Goal: Task Accomplishment & Management: Complete application form

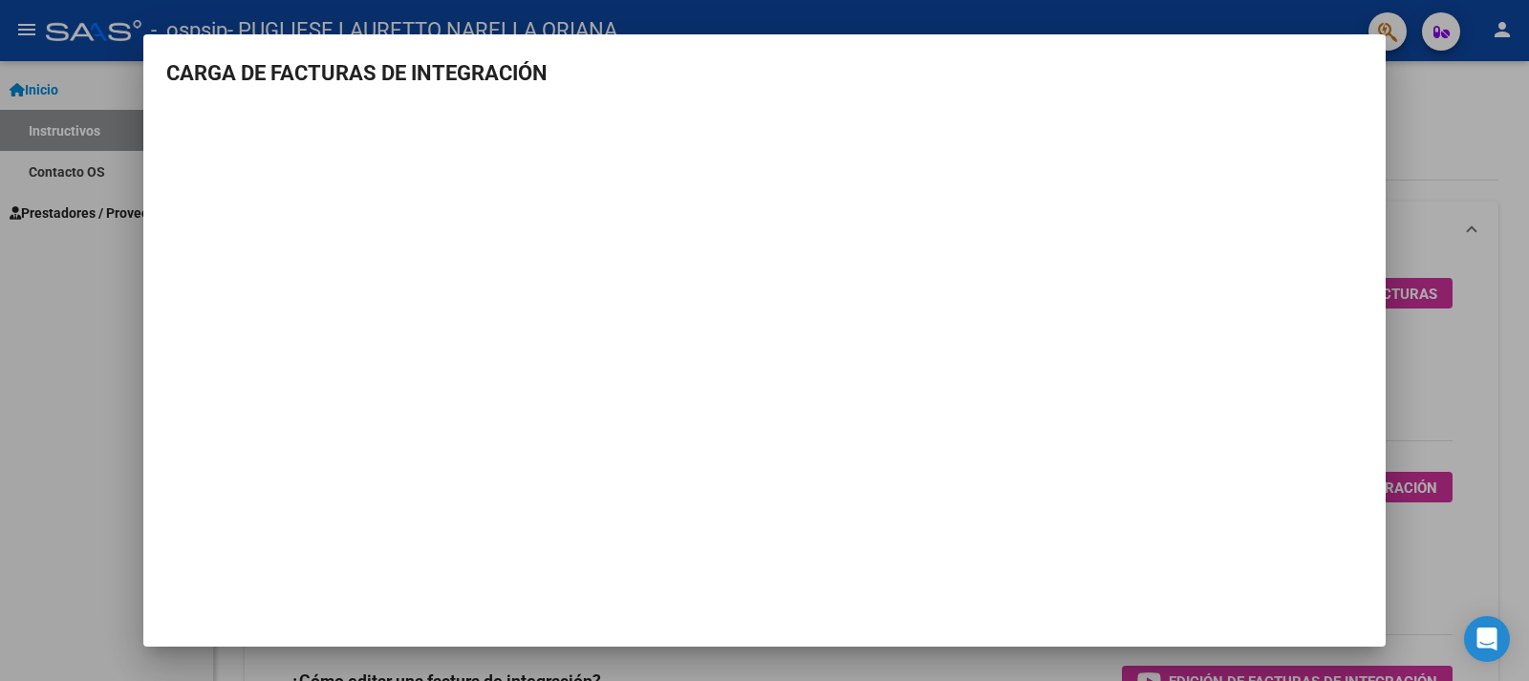
scroll to position [191, 0]
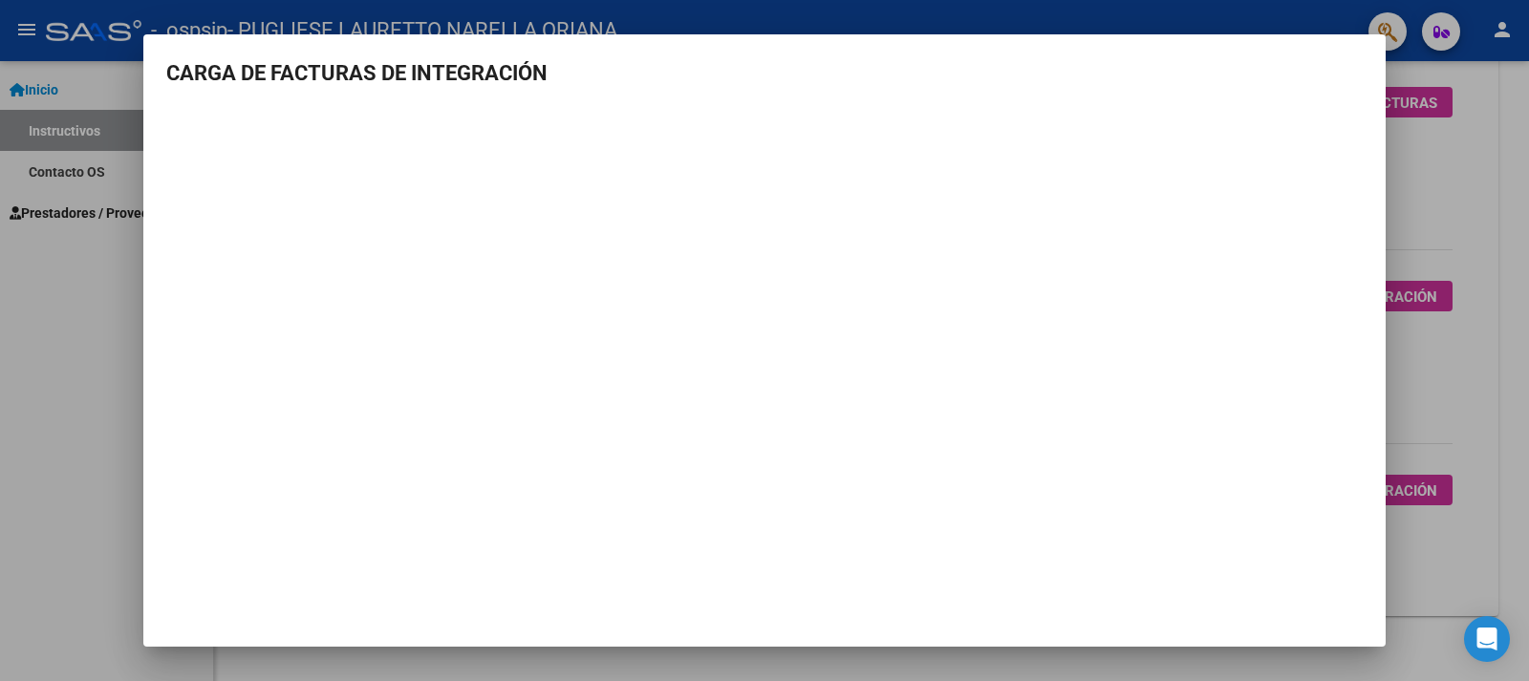
click at [95, 223] on div at bounding box center [764, 340] width 1529 height 681
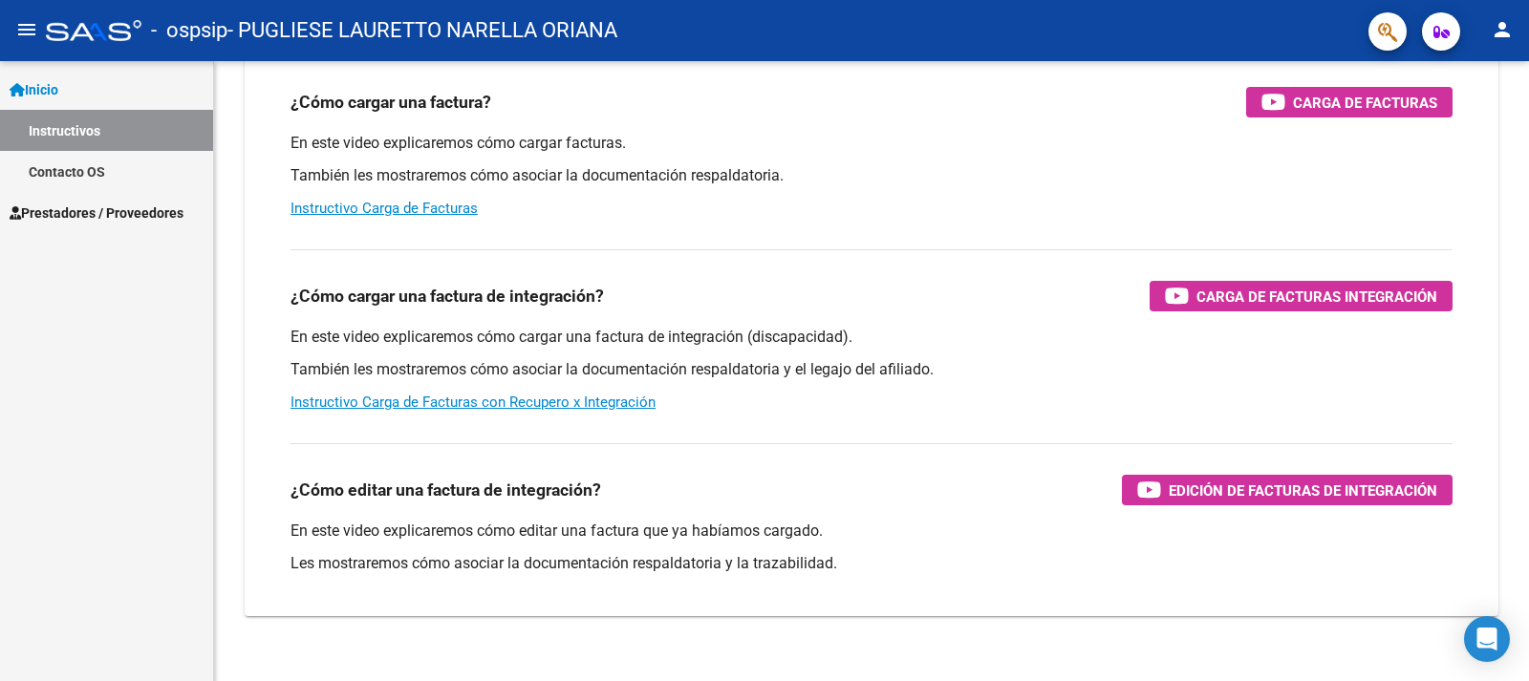
click at [108, 211] on span "Prestadores / Proveedores" at bounding box center [97, 213] width 174 height 21
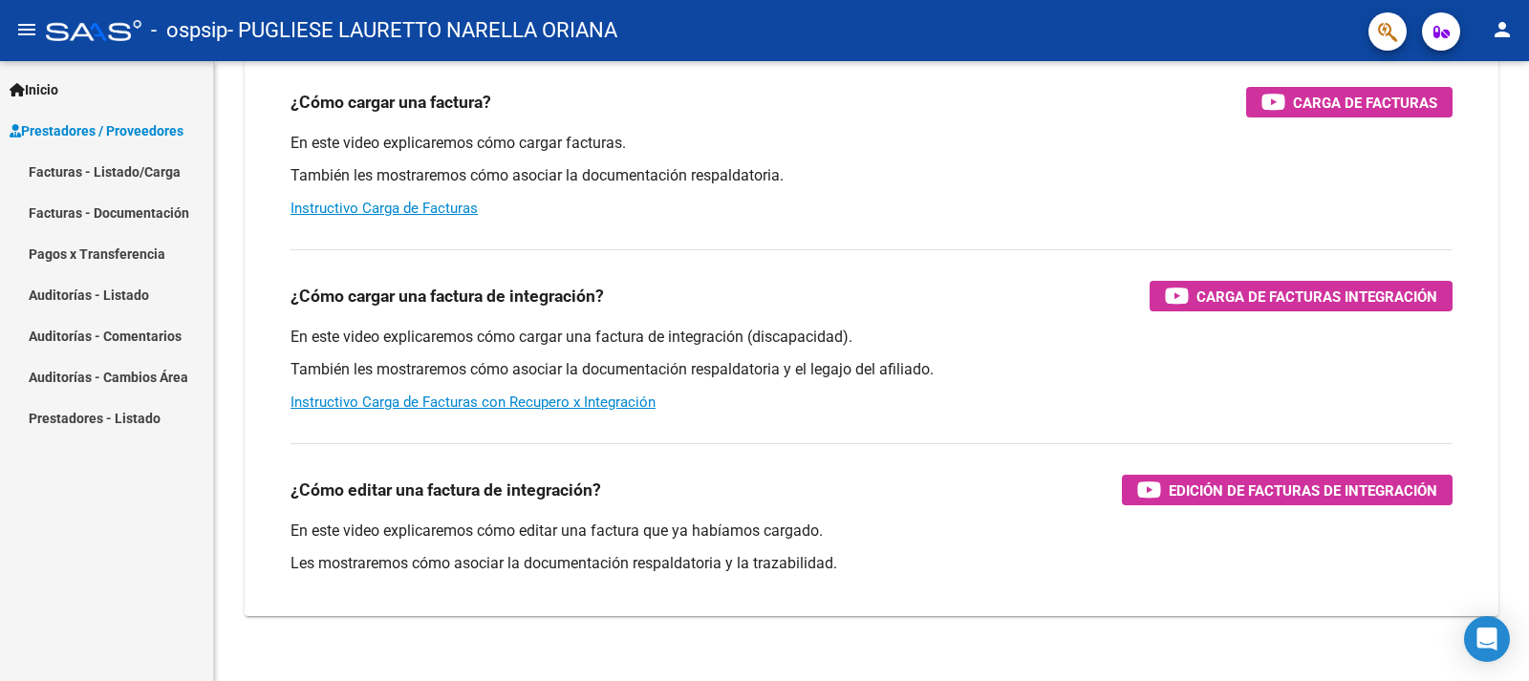
click at [119, 207] on link "Facturas - Documentación" at bounding box center [106, 212] width 213 height 41
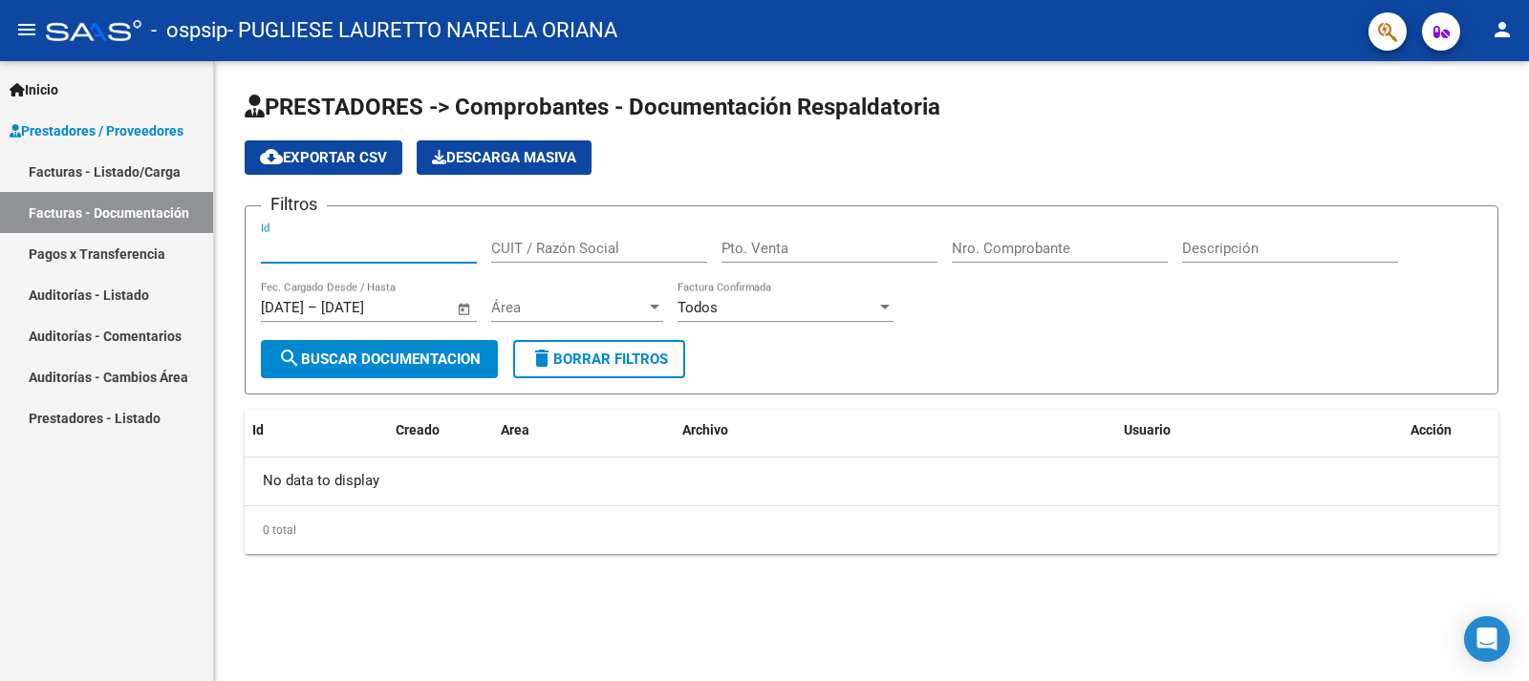
click at [333, 246] on input "Id" at bounding box center [369, 248] width 216 height 17
click at [303, 146] on button "cloud_download Exportar CSV" at bounding box center [324, 157] width 158 height 34
click at [428, 351] on span "search Buscar Documentacion" at bounding box center [379, 359] width 203 height 17
click at [315, 254] on input "Id" at bounding box center [369, 248] width 216 height 17
click at [386, 359] on span "search Buscar Documentacion" at bounding box center [379, 359] width 203 height 17
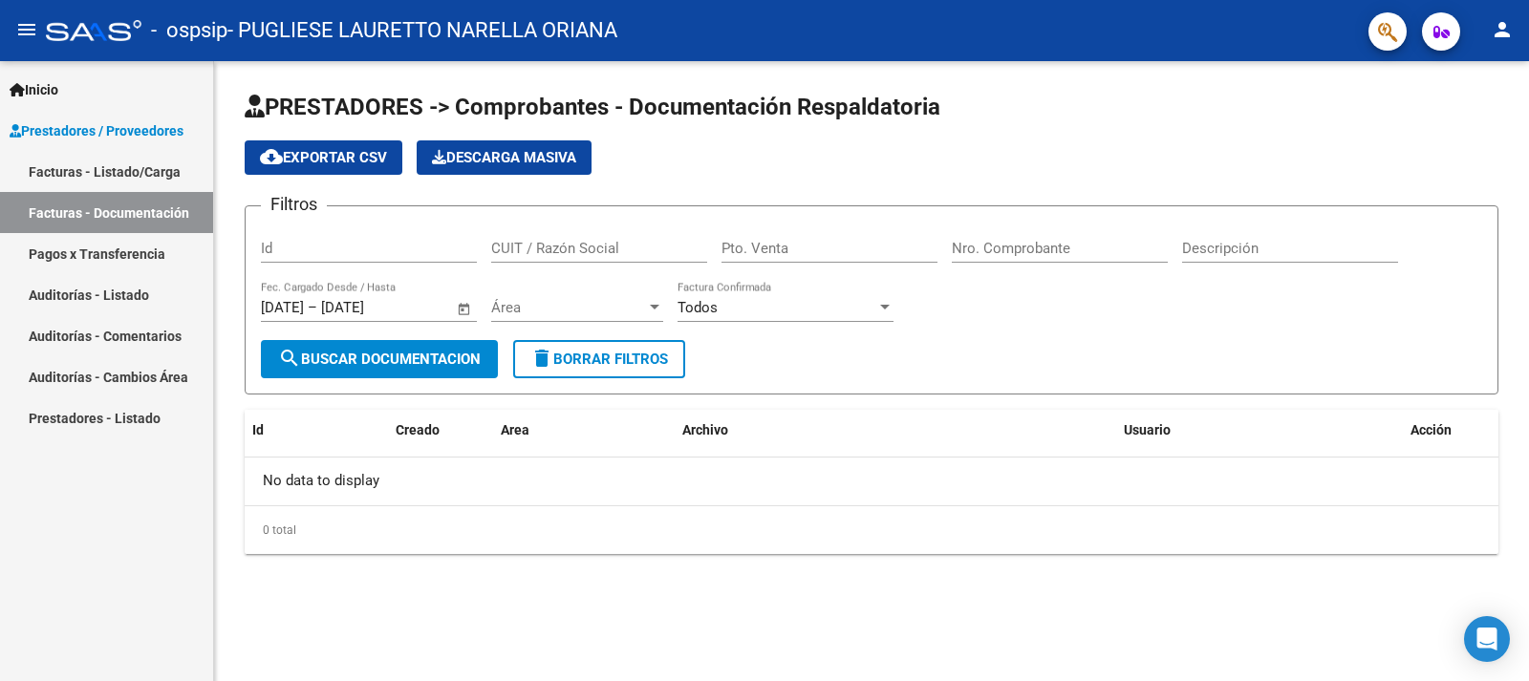
click at [313, 250] on input "Id" at bounding box center [369, 248] width 216 height 17
click at [468, 155] on span "Descarga Masiva" at bounding box center [504, 157] width 144 height 17
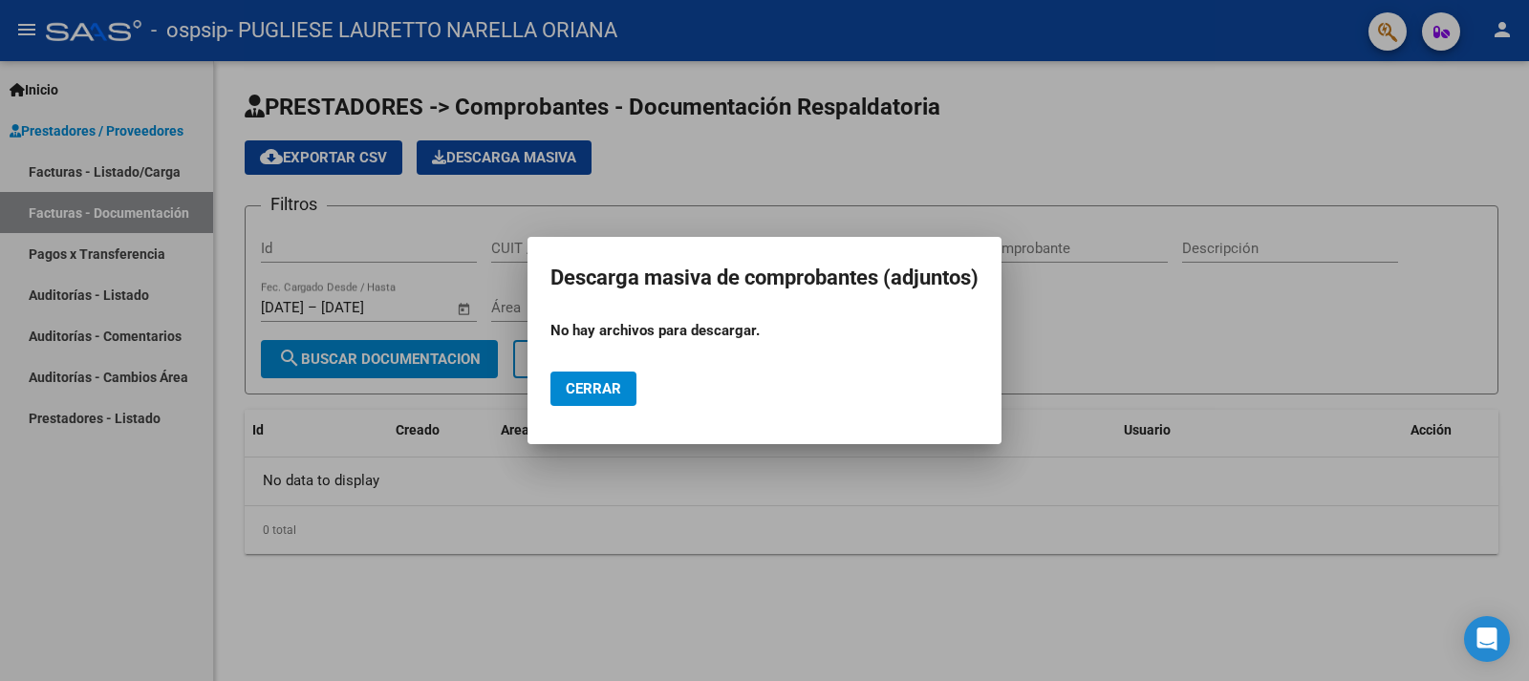
click at [558, 397] on button "Cerrar" at bounding box center [593, 389] width 86 height 34
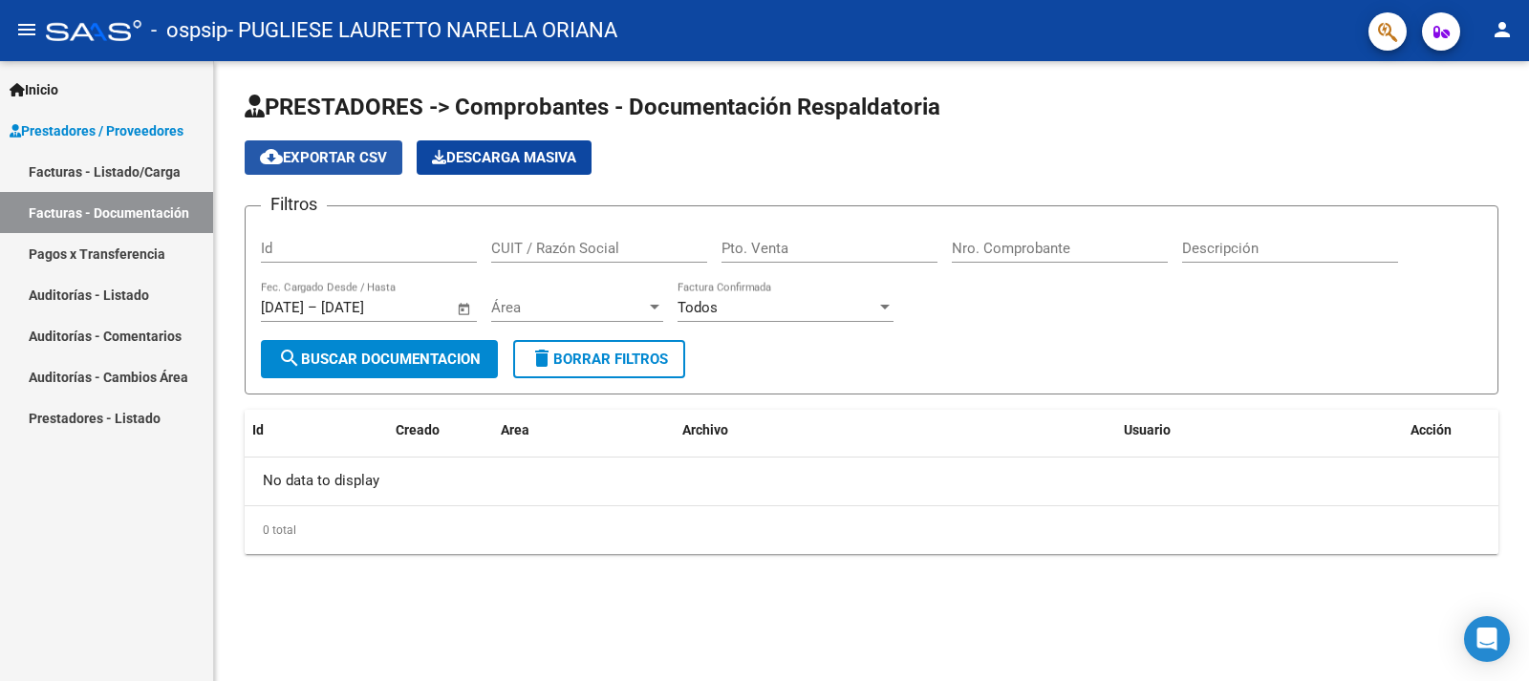
click at [365, 155] on span "cloud_download Exportar CSV" at bounding box center [323, 157] width 127 height 17
click at [113, 172] on link "Facturas - Listado/Carga" at bounding box center [106, 171] width 213 height 41
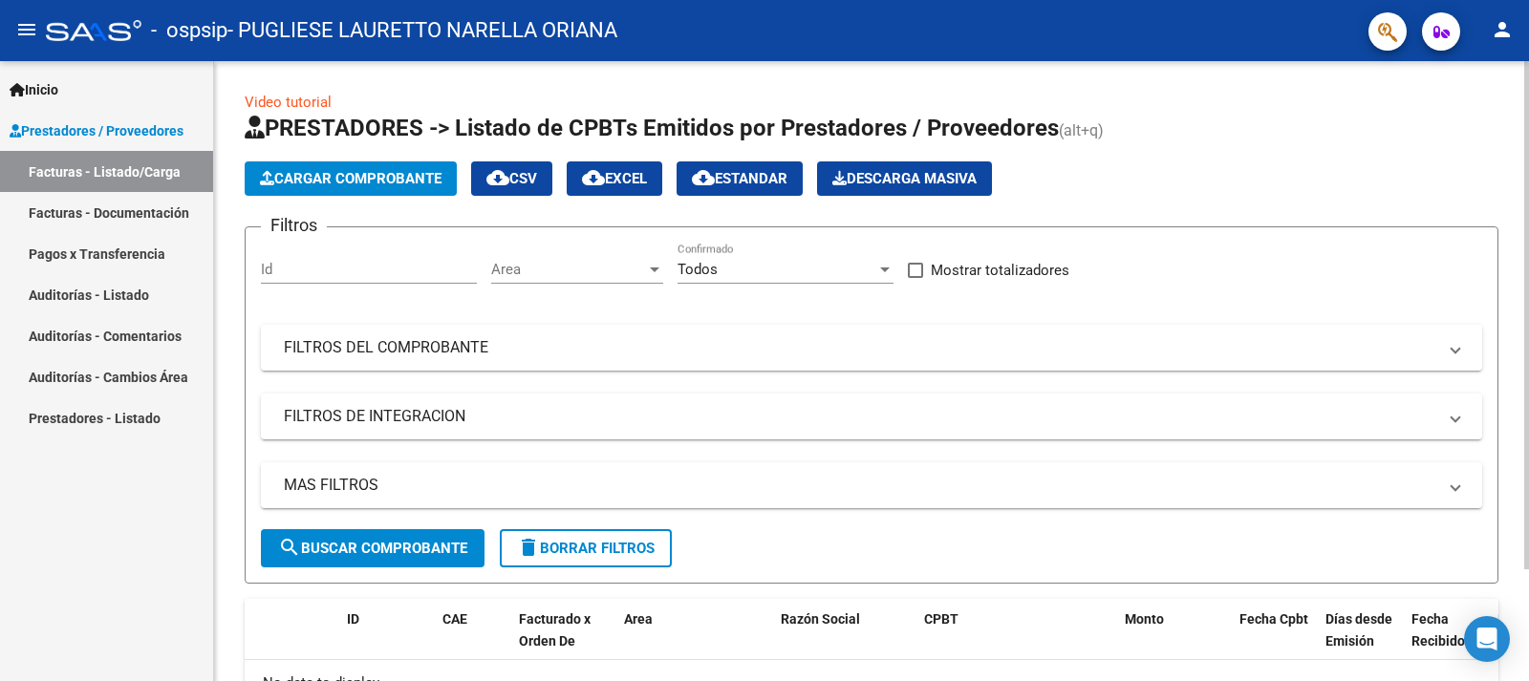
click at [390, 173] on span "Cargar Comprobante" at bounding box center [351, 178] width 182 height 17
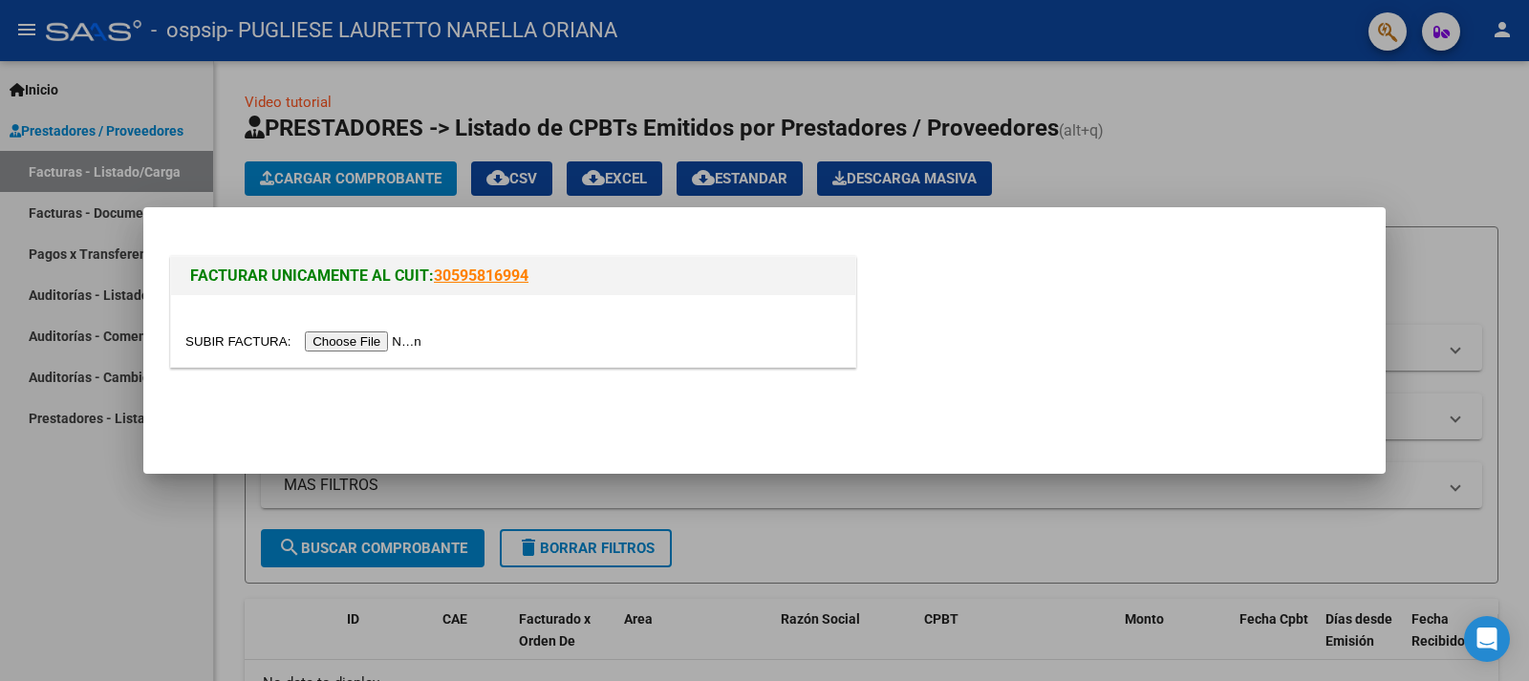
click at [397, 341] on input "file" at bounding box center [306, 342] width 242 height 20
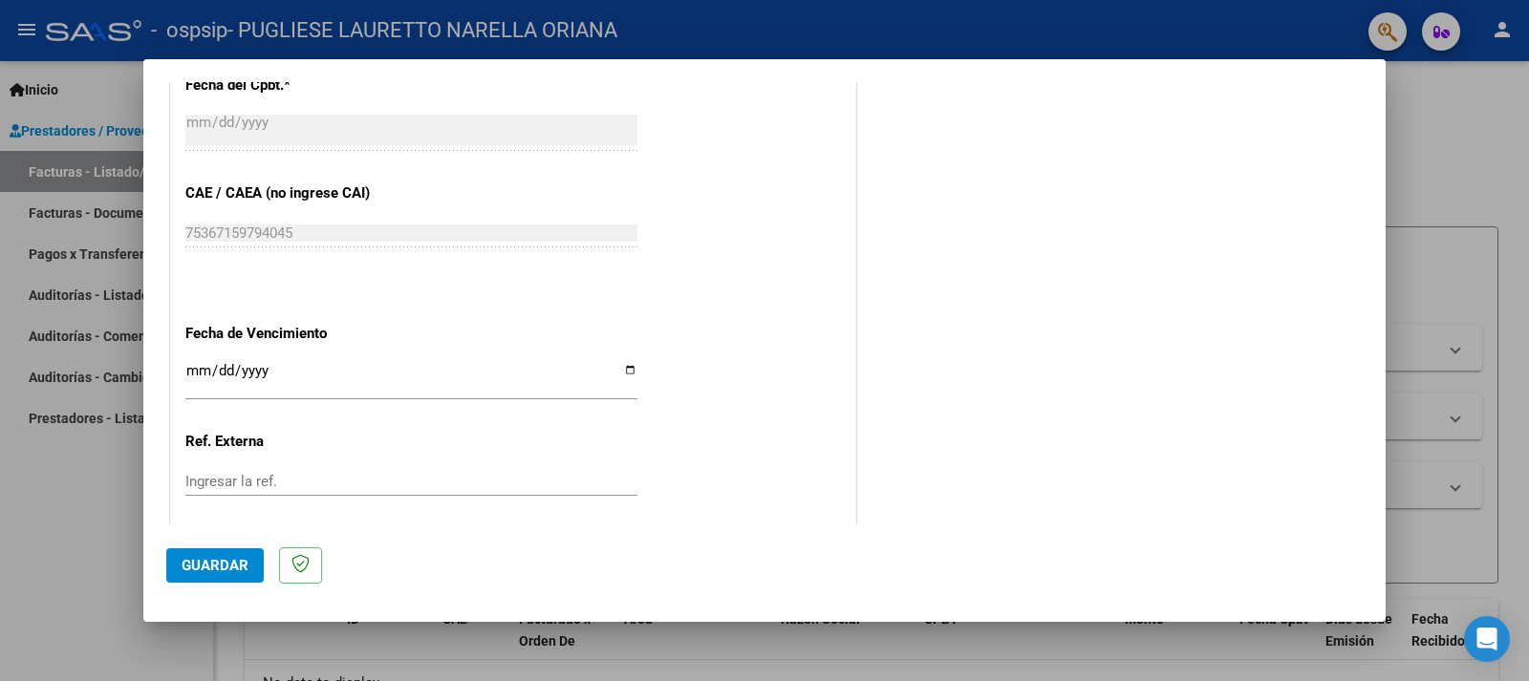
scroll to position [955, 0]
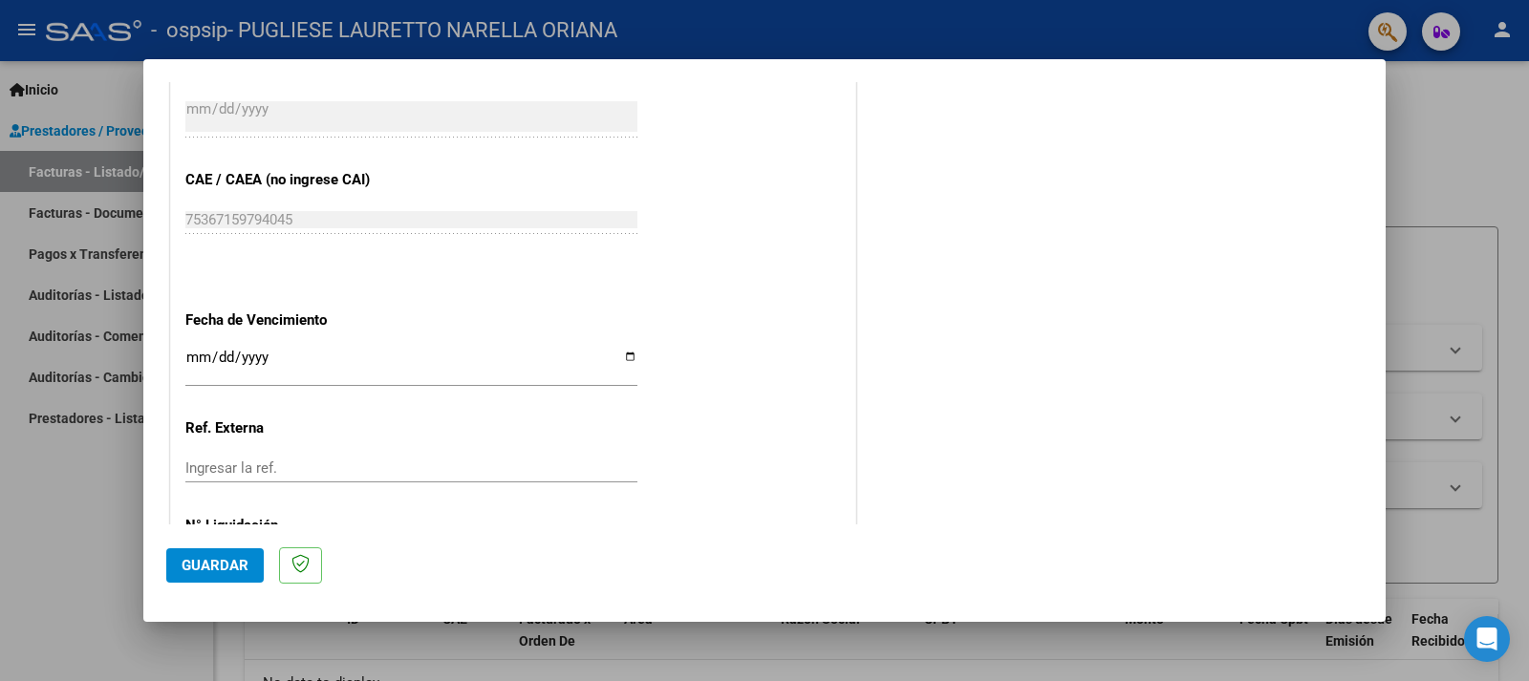
click at [208, 360] on input "Ingresar la fecha" at bounding box center [411, 365] width 452 height 31
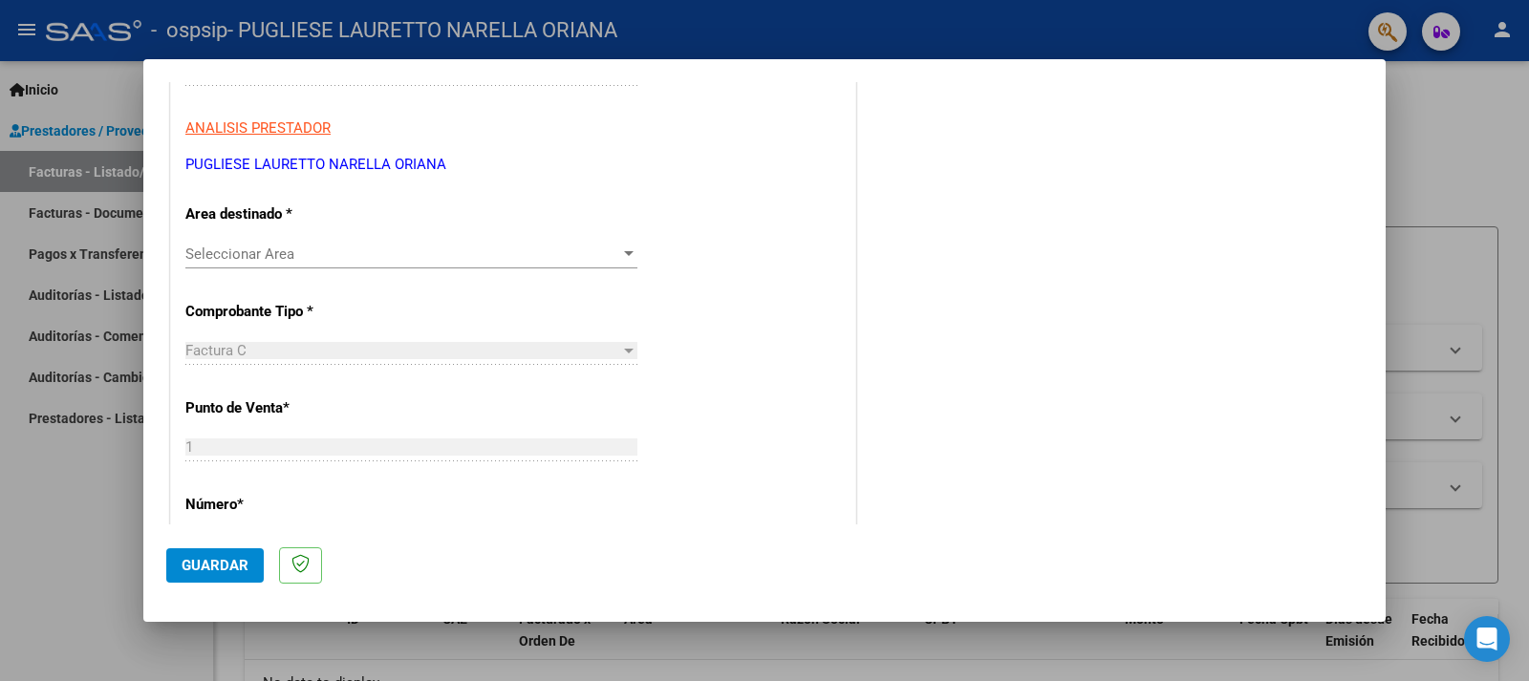
scroll to position [187, 0]
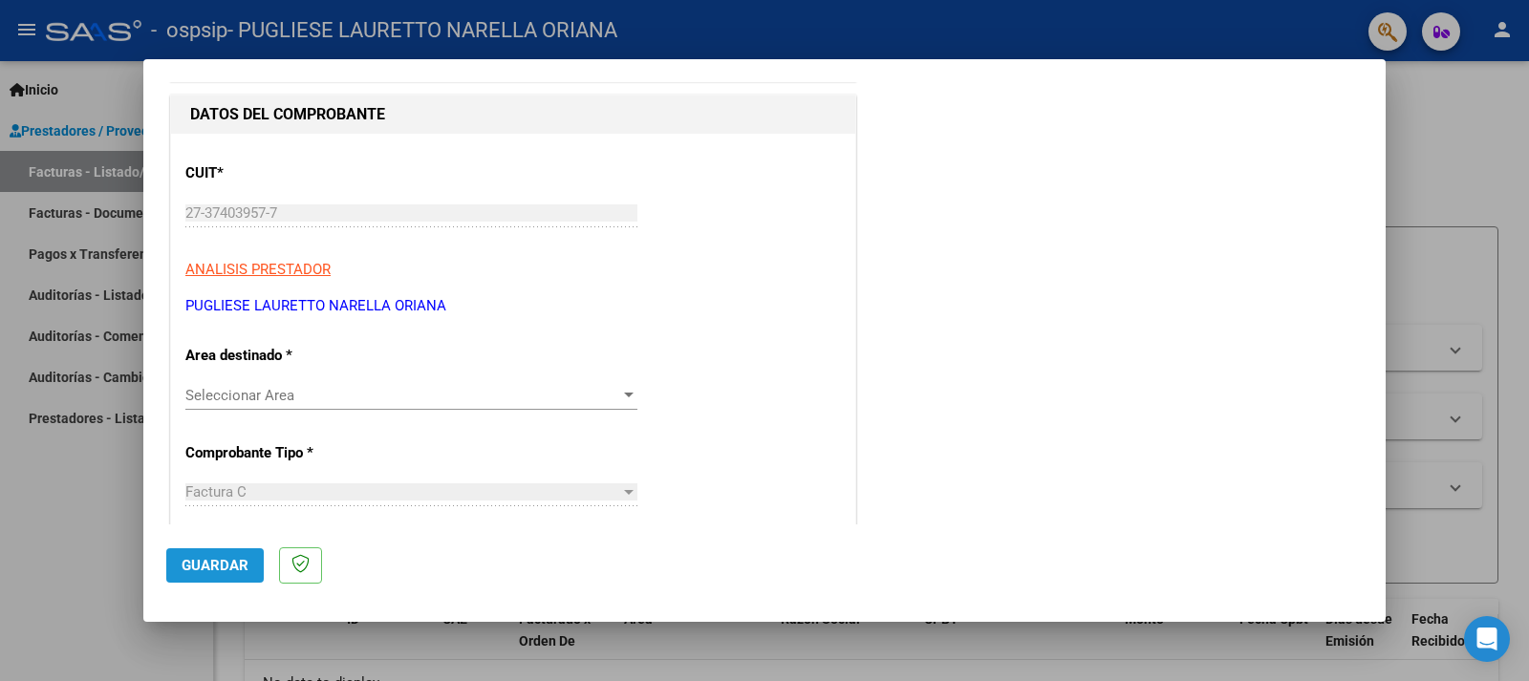
click at [203, 567] on span "Guardar" at bounding box center [215, 565] width 67 height 17
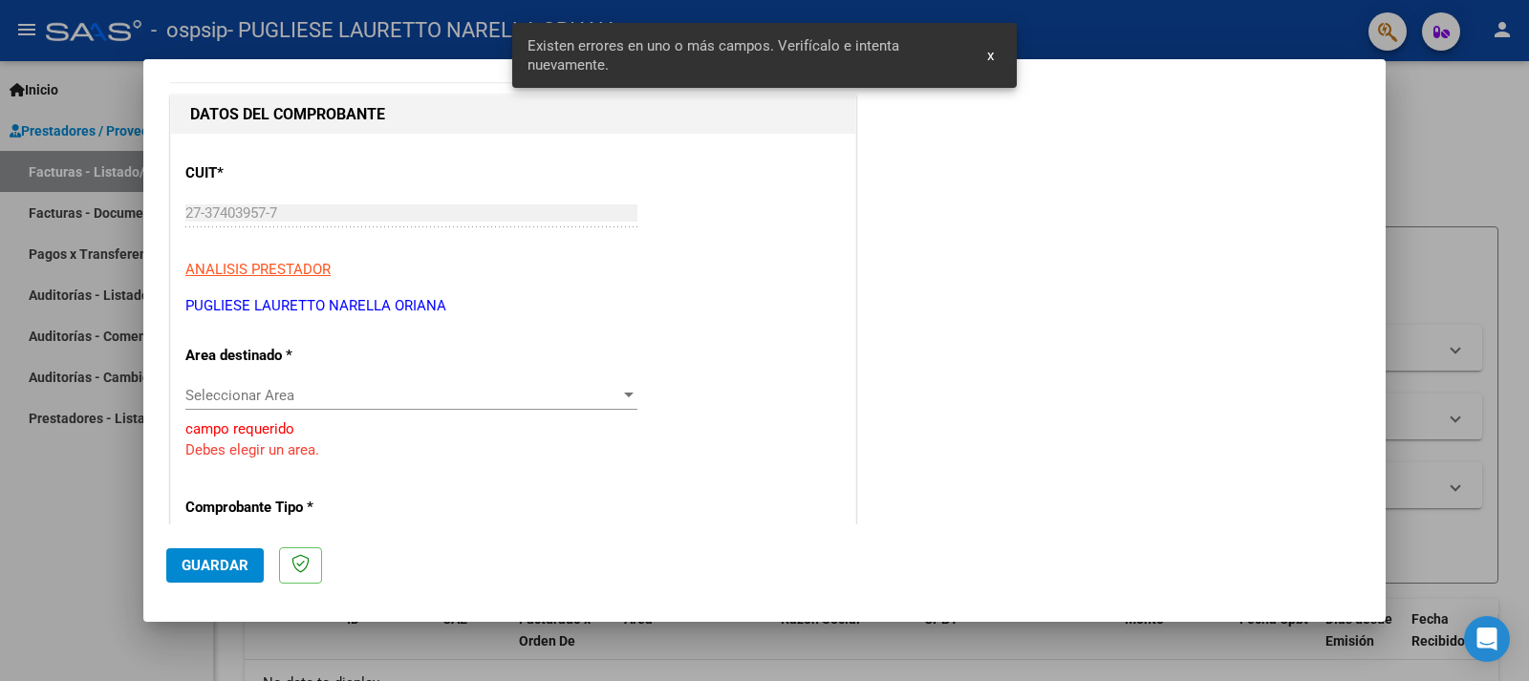
scroll to position [270, 0]
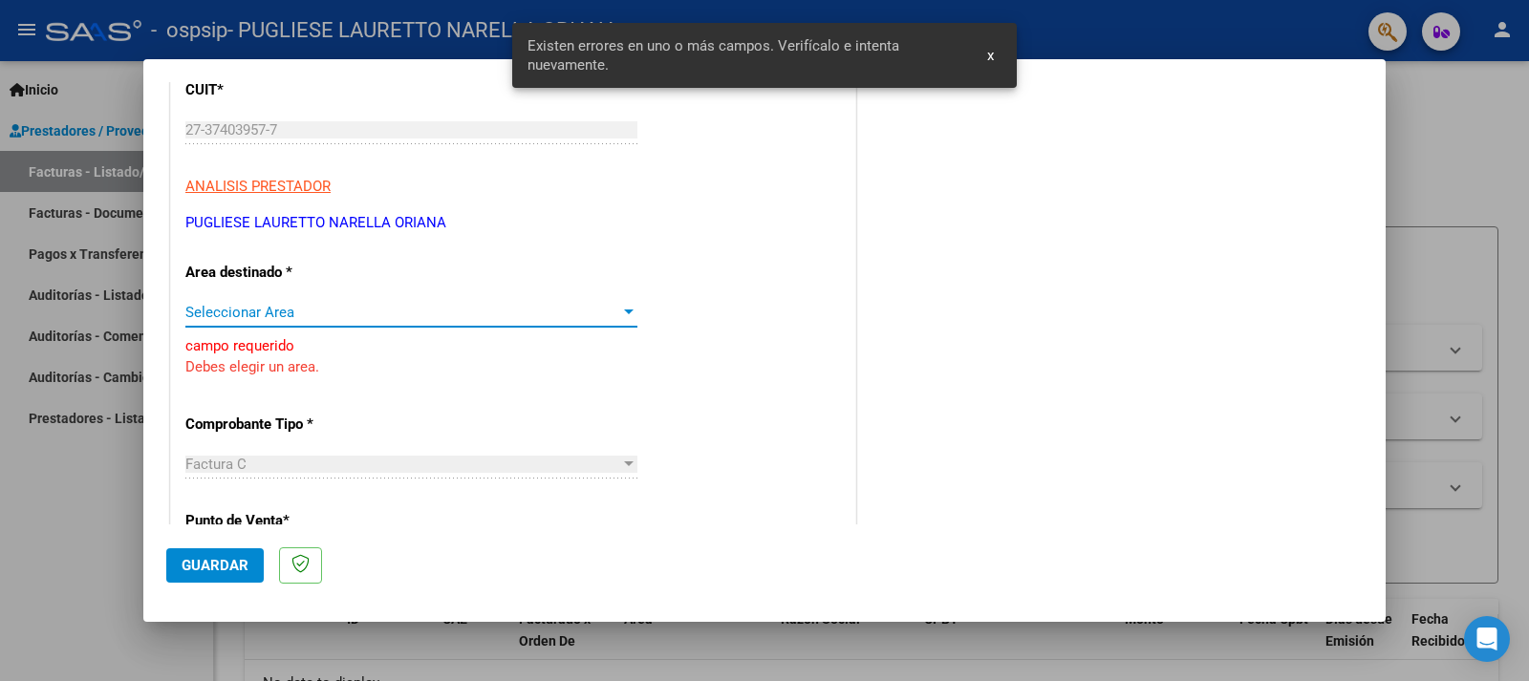
click at [304, 316] on span "Seleccionar Area" at bounding box center [402, 312] width 435 height 17
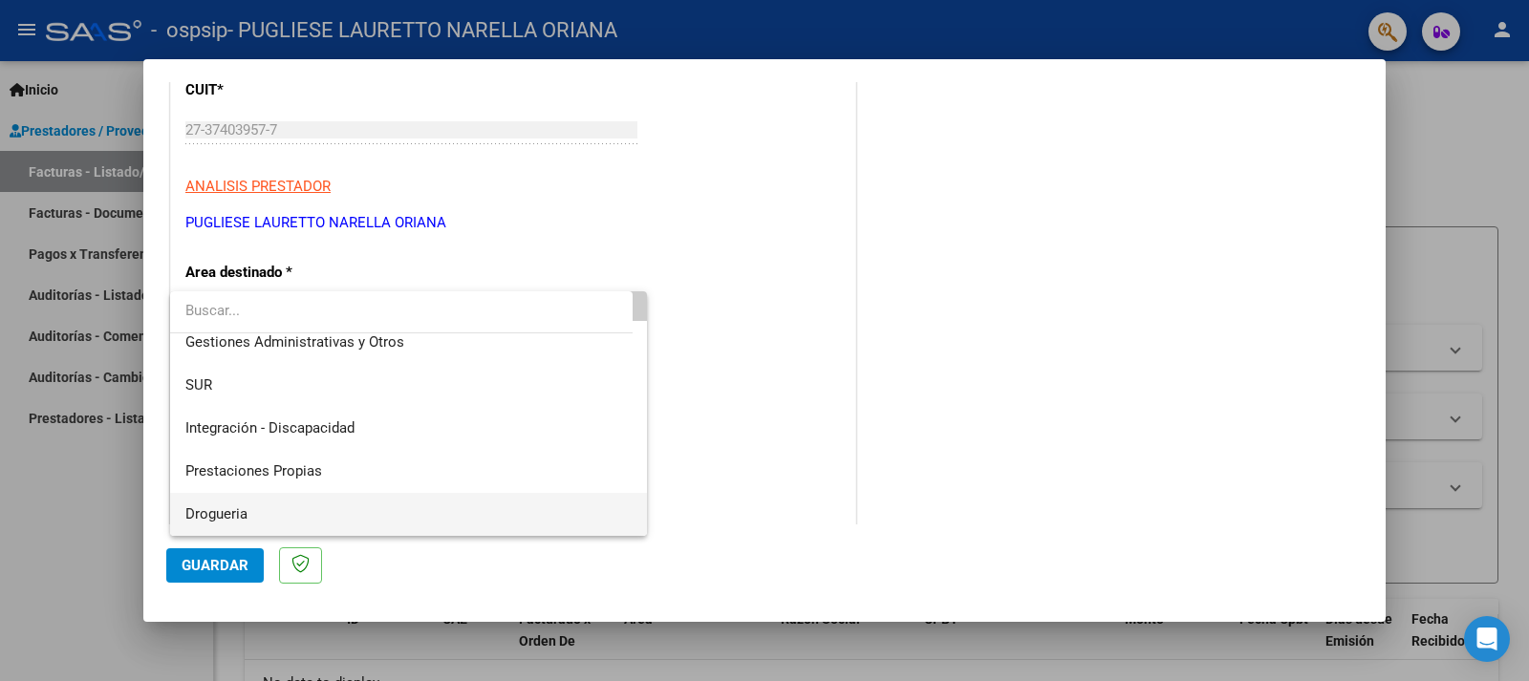
scroll to position [96, 0]
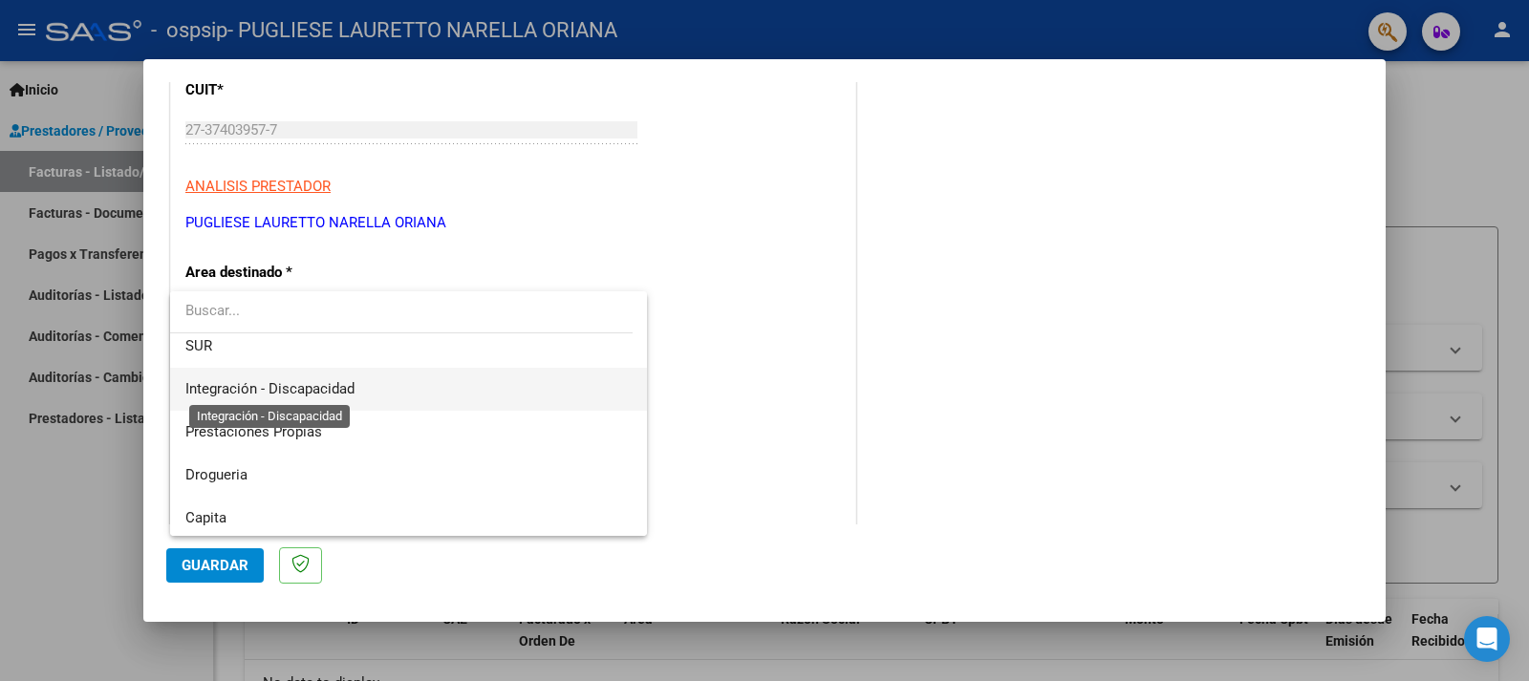
click at [275, 387] on span "Integración - Discapacidad" at bounding box center [269, 388] width 169 height 17
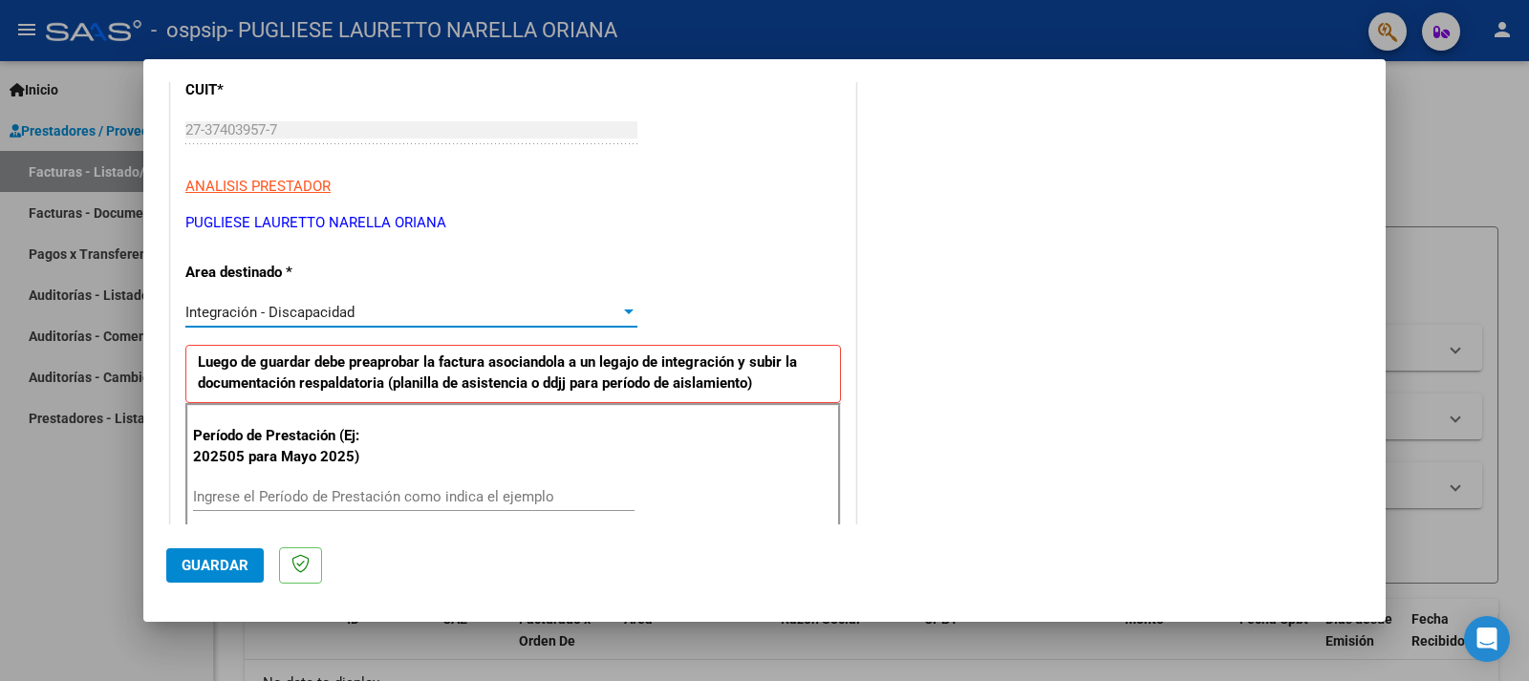
click at [210, 572] on span "Guardar" at bounding box center [215, 565] width 67 height 17
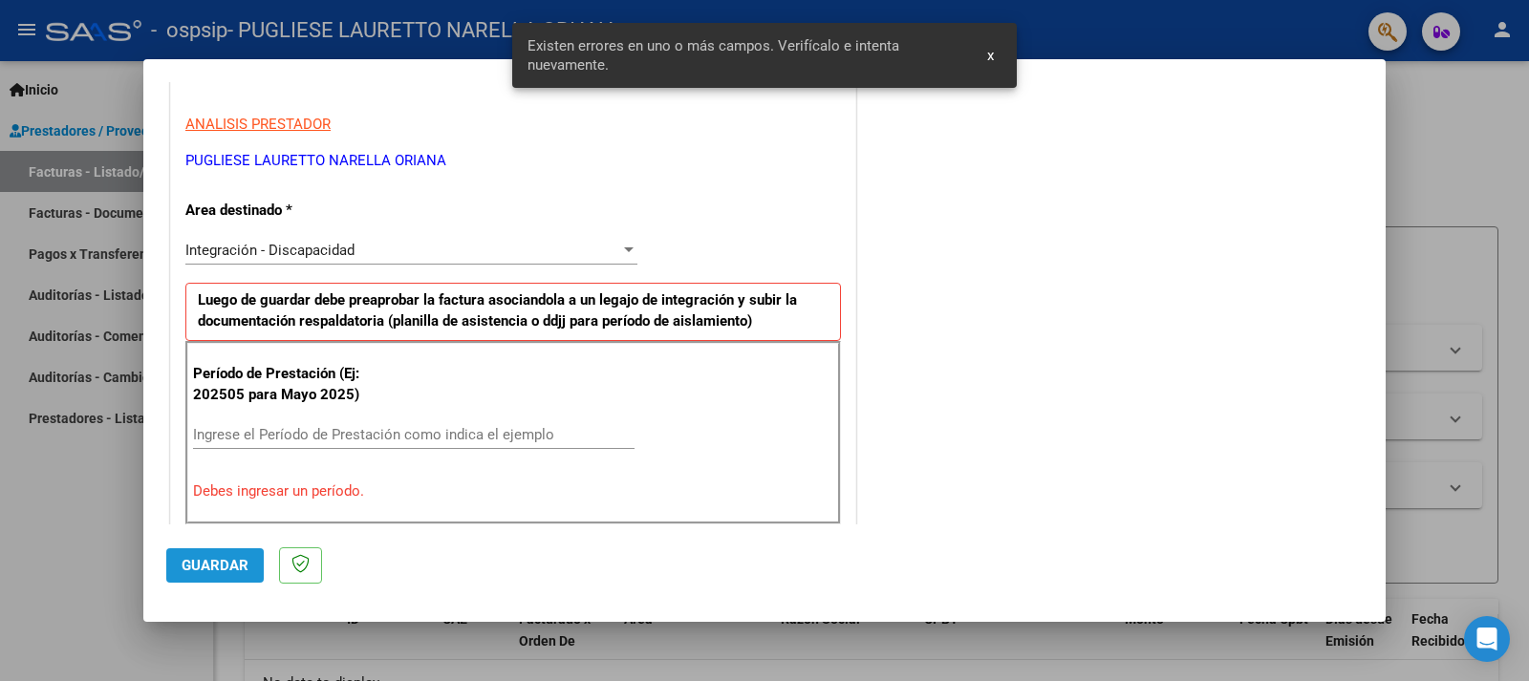
scroll to position [444, 0]
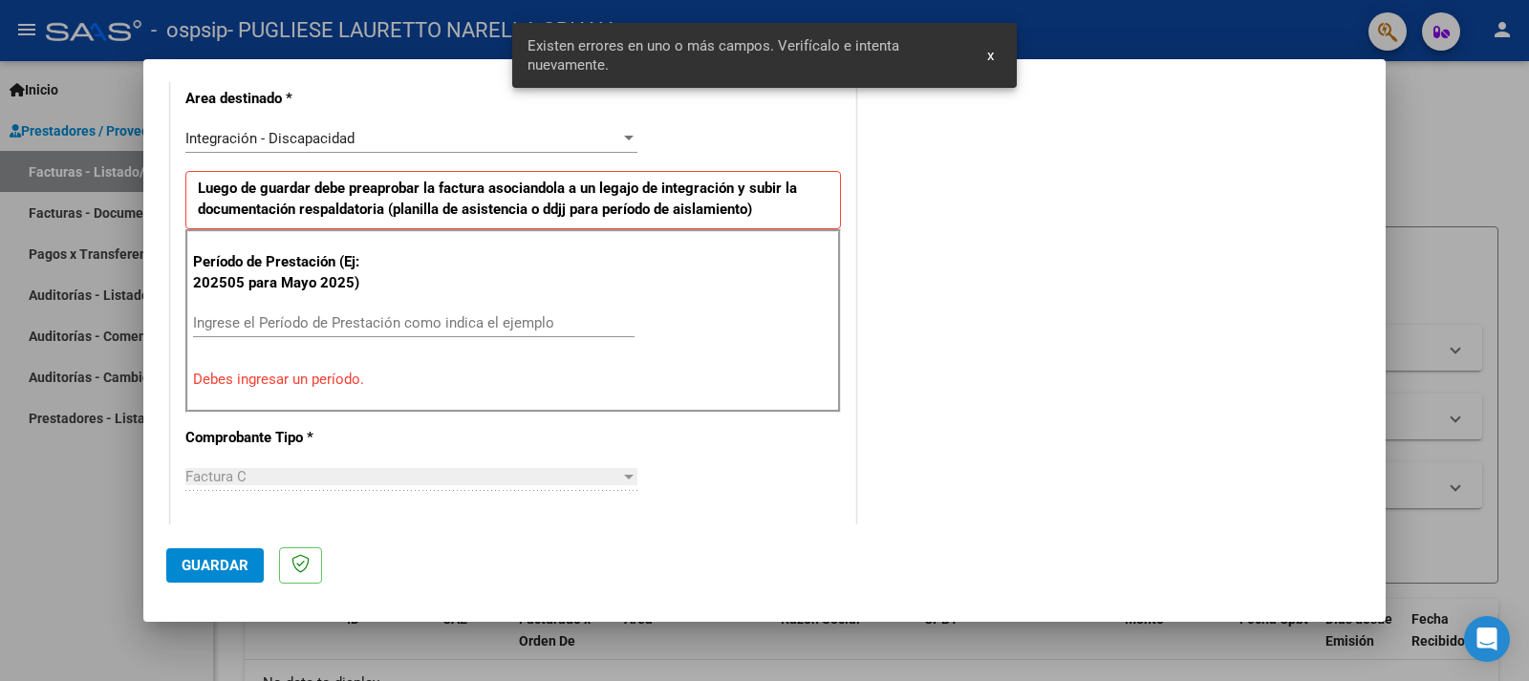
click at [289, 314] on input "Ingrese el Período de Prestación como indica el ejemplo" at bounding box center [413, 322] width 441 height 17
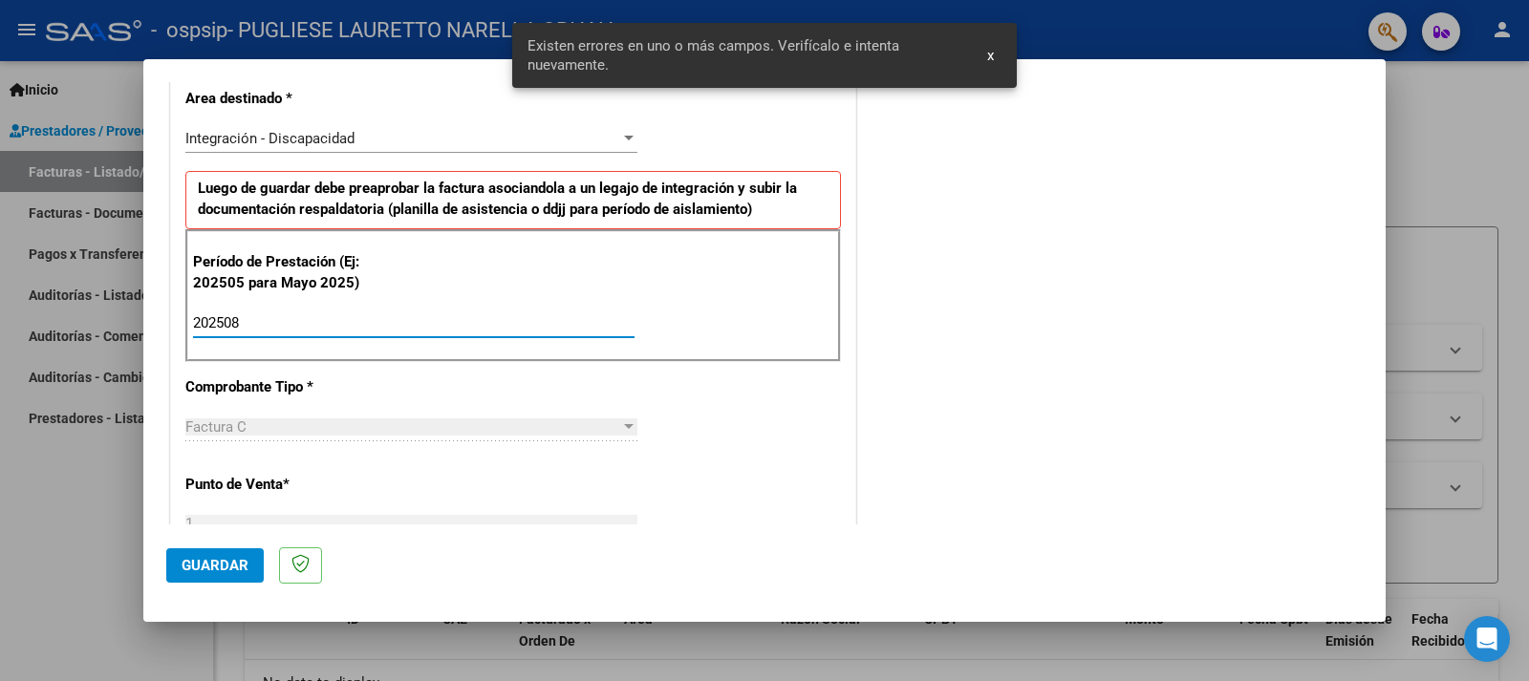
type input "202508"
click at [222, 569] on span "Guardar" at bounding box center [215, 565] width 67 height 17
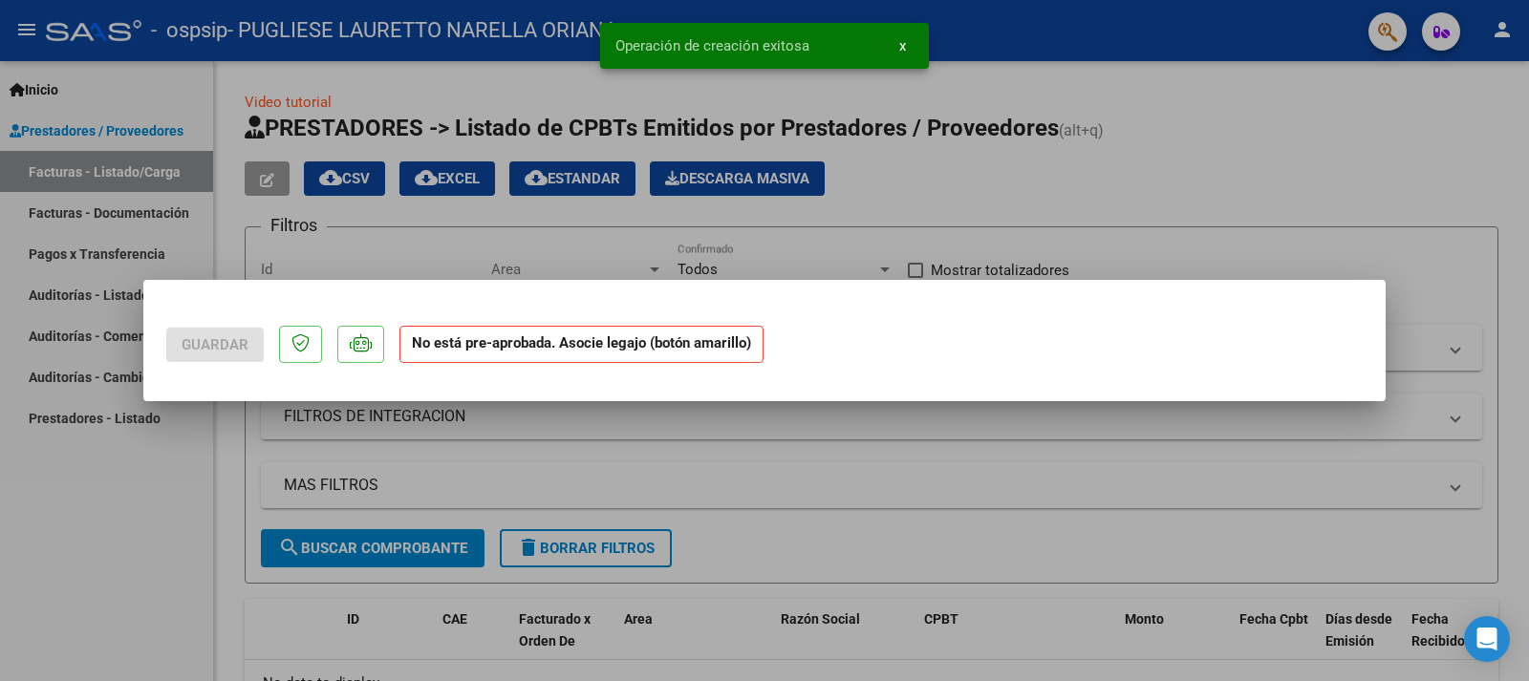
scroll to position [0, 0]
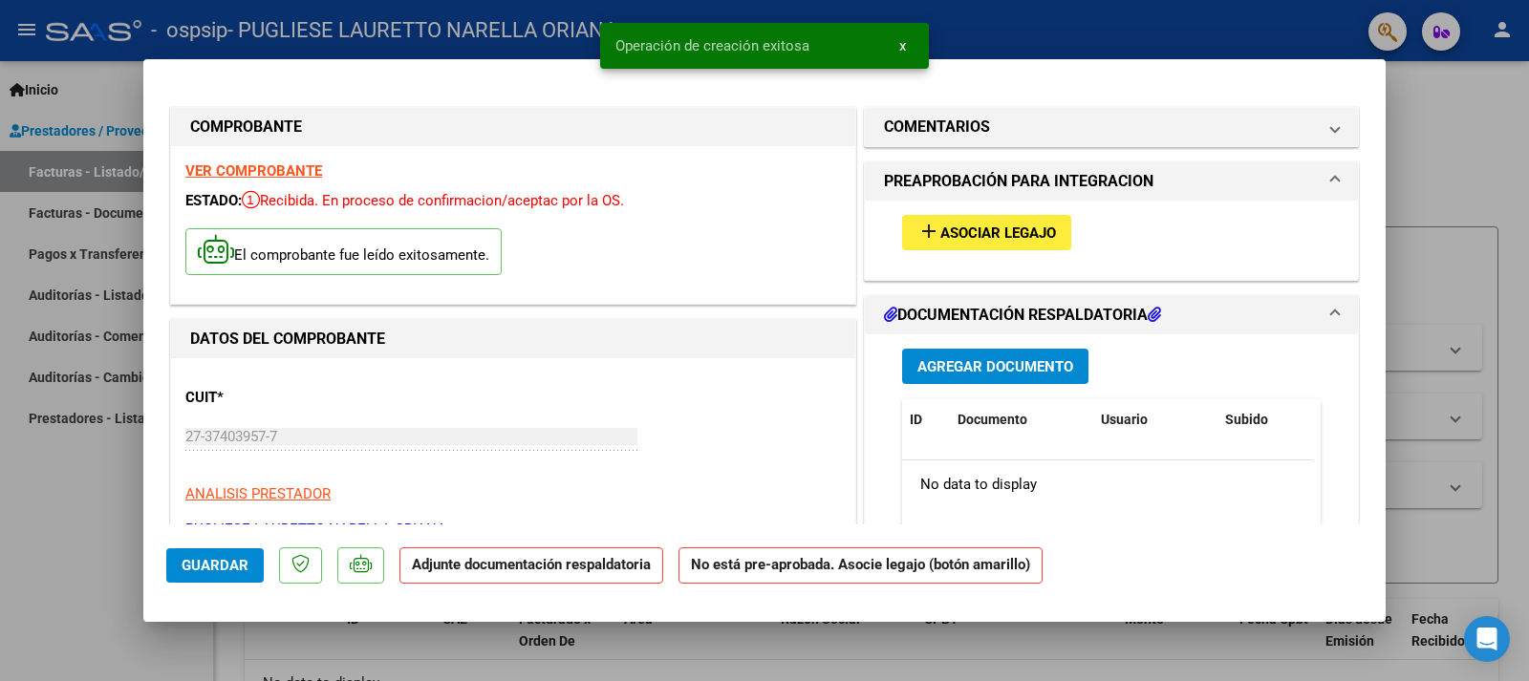
click at [946, 235] on span "Asociar Legajo" at bounding box center [998, 233] width 116 height 17
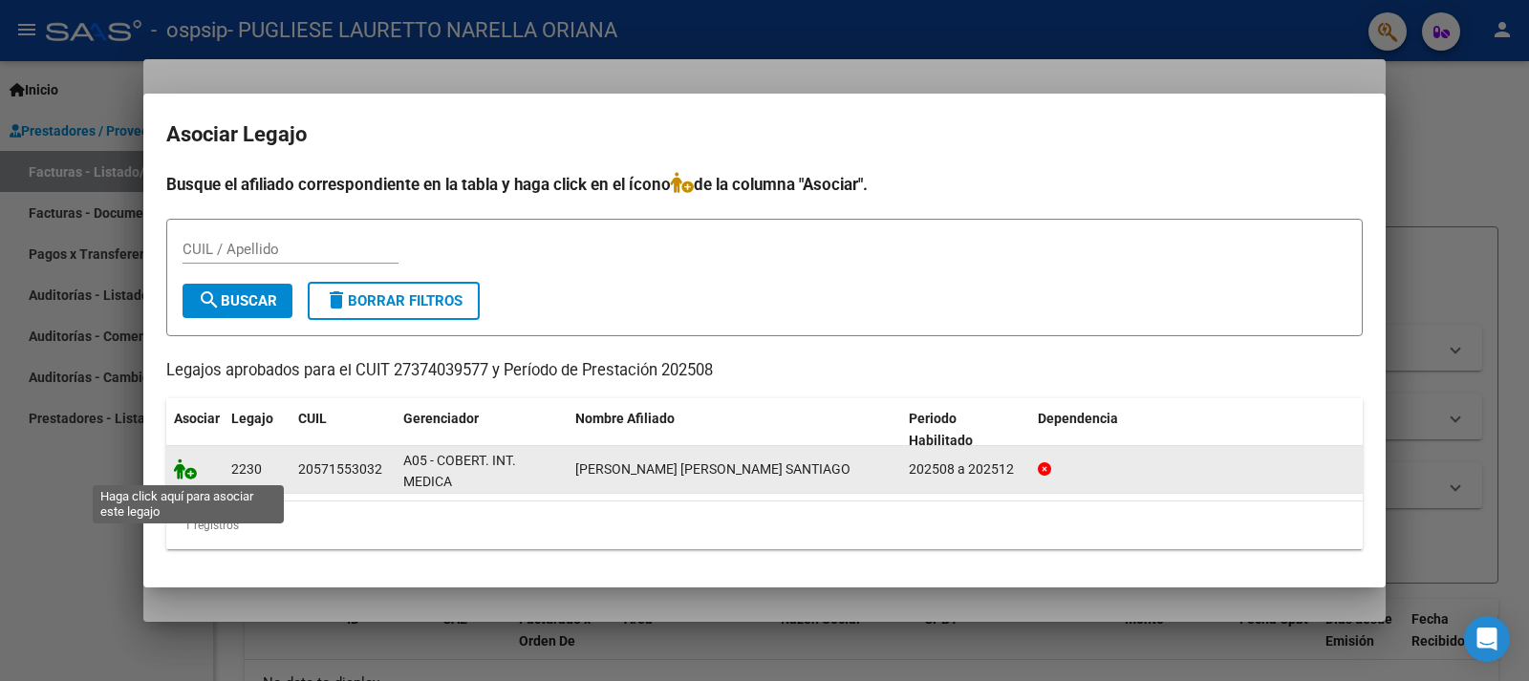
click at [185, 465] on icon at bounding box center [185, 469] width 23 height 21
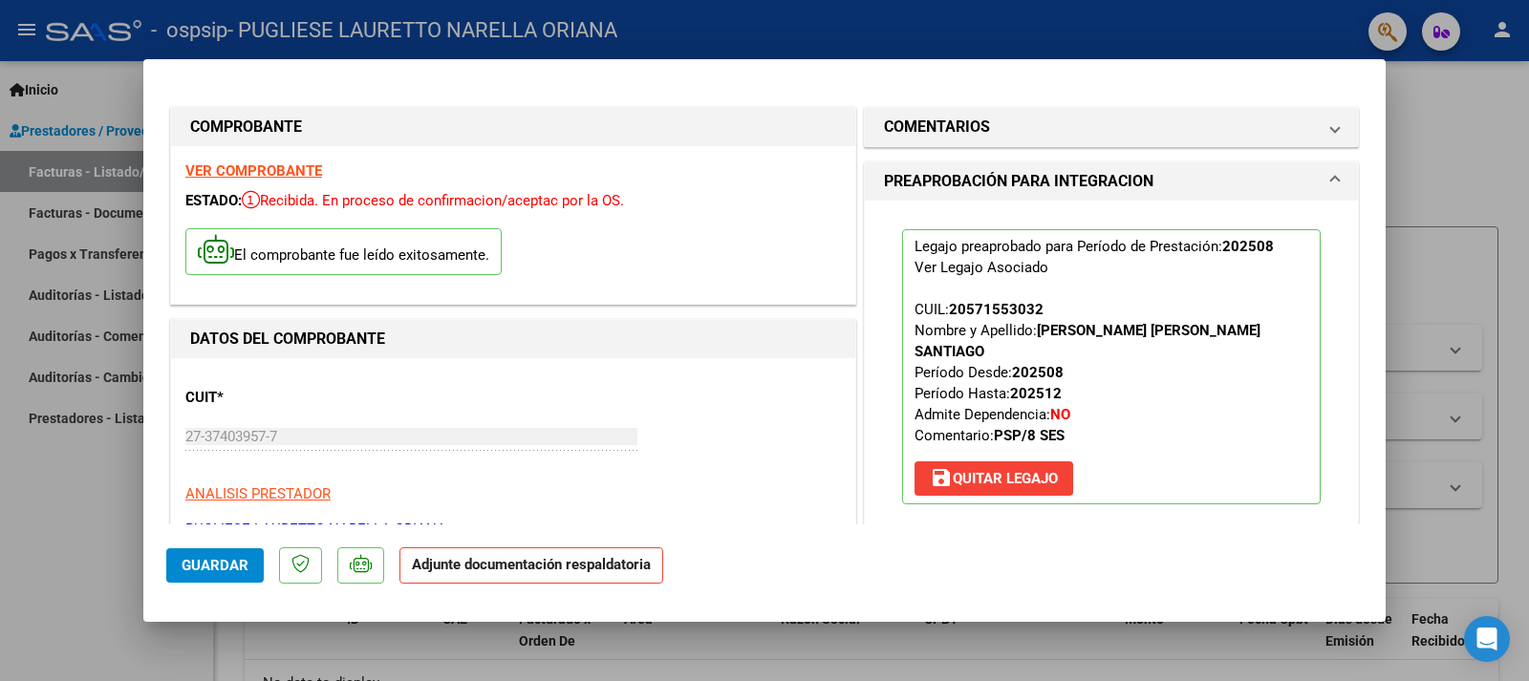
click at [476, 559] on strong "Adjunte documentación respaldatoria" at bounding box center [531, 564] width 239 height 17
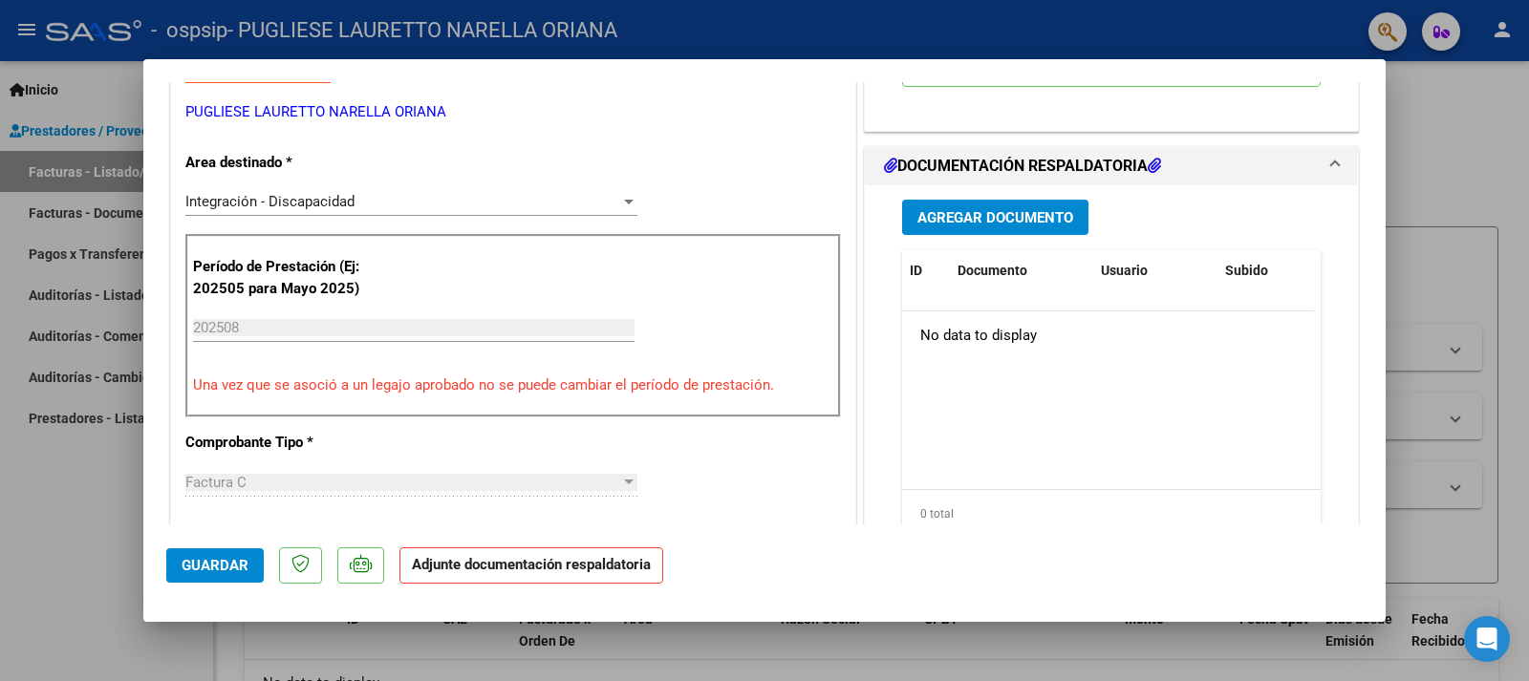
scroll to position [478, 0]
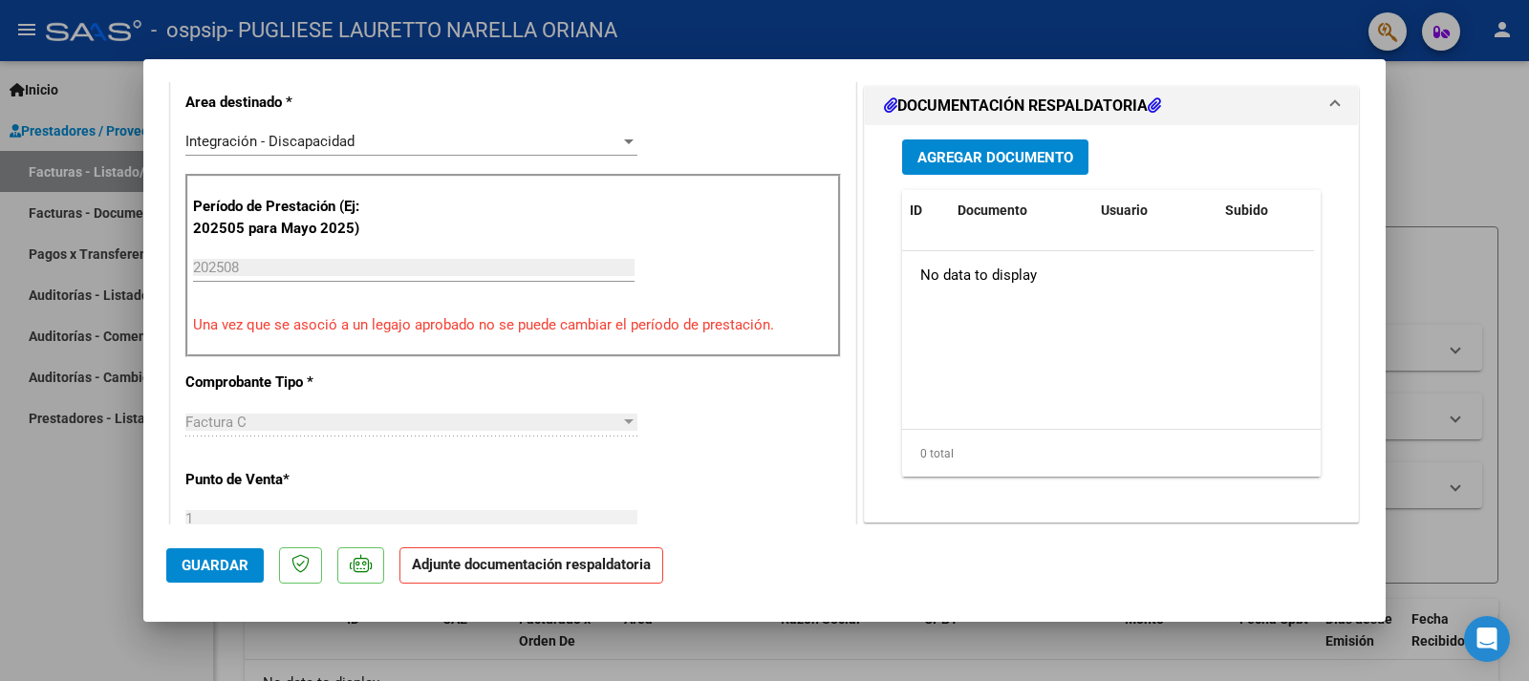
click at [923, 148] on span "Agregar Documento" at bounding box center [995, 156] width 156 height 17
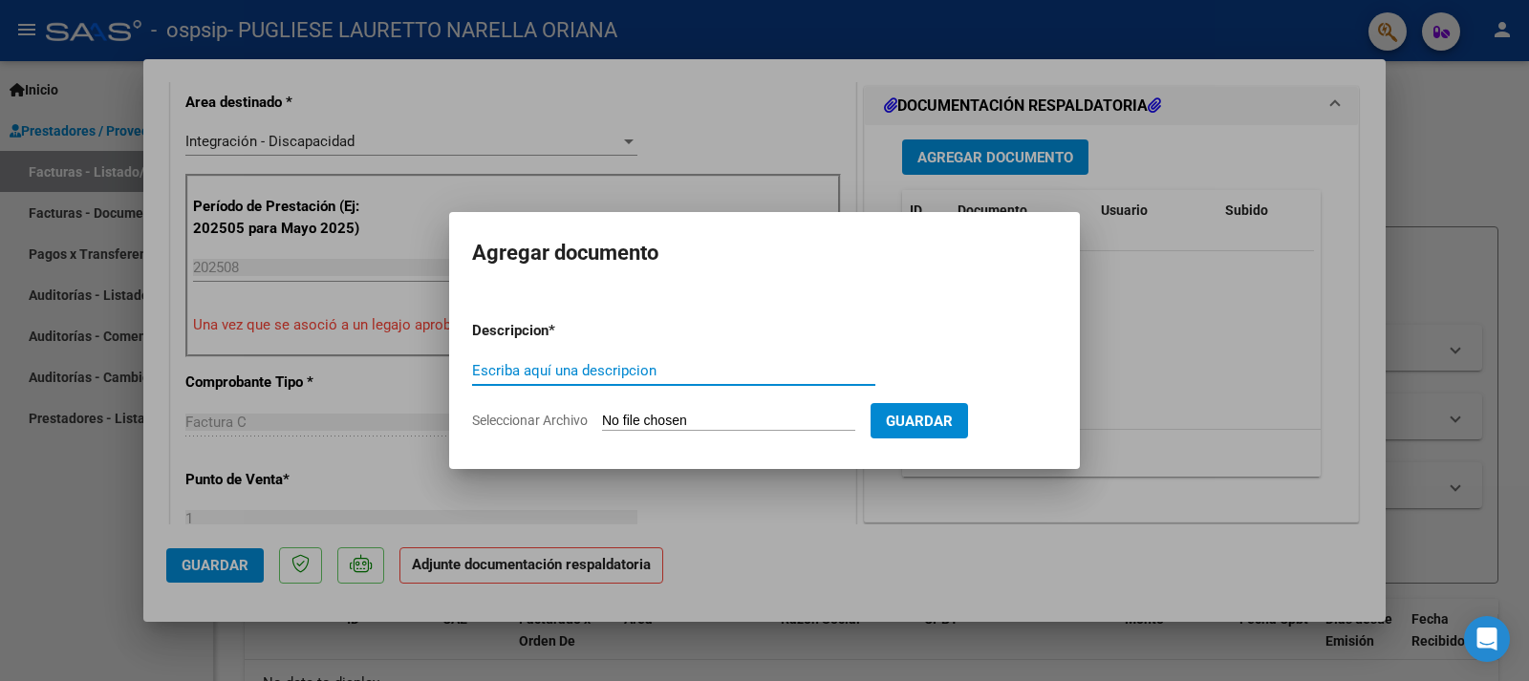
click at [597, 368] on input "Escriba aquí una descripcion" at bounding box center [673, 370] width 403 height 17
type input "PLANILLA DE ASISTENCIA- [PERSON_NAME] SANTIAGO"
click at [580, 425] on span "Seleccionar Archivo" at bounding box center [530, 420] width 116 height 15
click at [602, 425] on input "Seleccionar Archivo" at bounding box center [728, 422] width 253 height 18
type input "C:\fakepath\[PERSON_NAME] SANTIAGO PSP AUTORIZACION 2025 SEGUN RESOLUCION 360 2…"
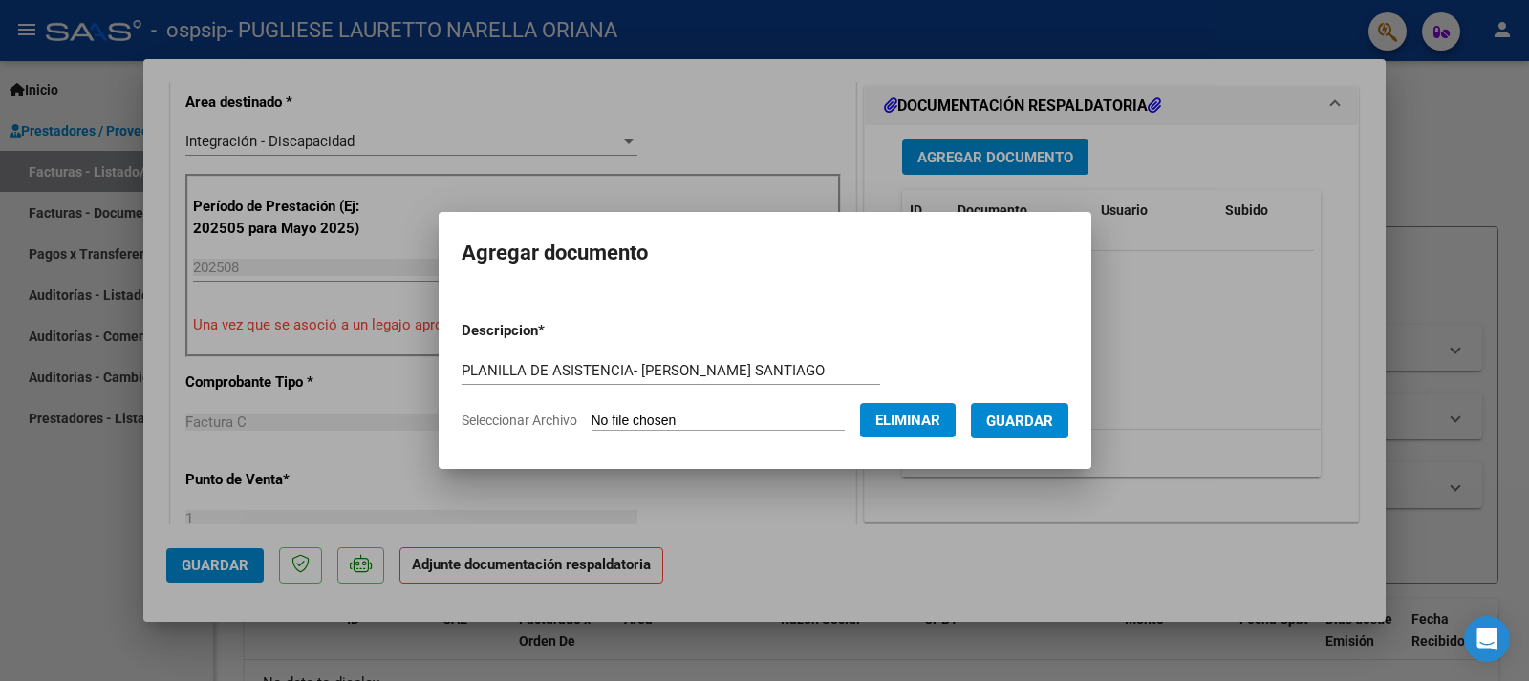
click at [790, 436] on form "Descripcion * PLANILLA DE ASISTENCIA- [PERSON_NAME] SANTIAGO Escriba aquí una d…" at bounding box center [764, 375] width 607 height 139
click at [530, 416] on span "Seleccionar Archivo" at bounding box center [519, 420] width 116 height 15
click at [928, 412] on span "Eliminar" at bounding box center [907, 420] width 65 height 17
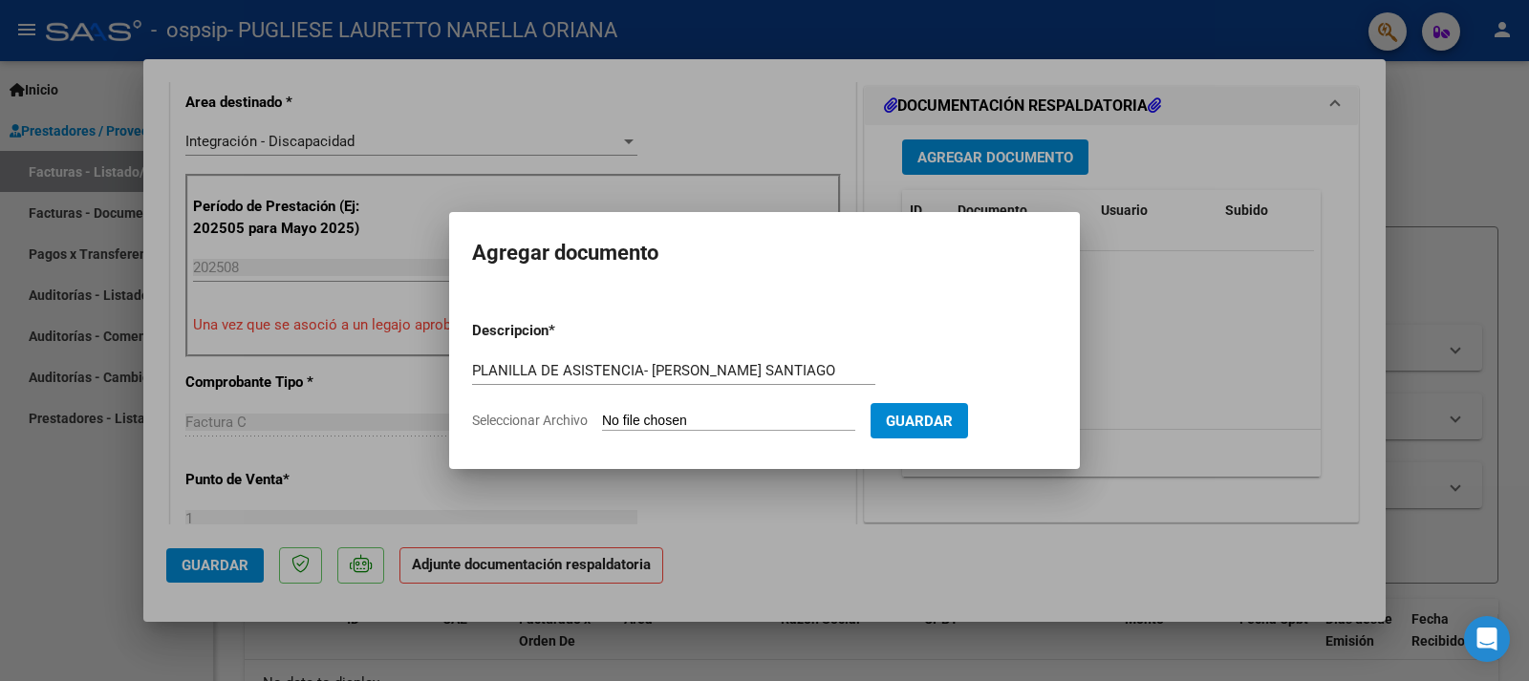
click at [528, 414] on span "Seleccionar Archivo" at bounding box center [530, 420] width 116 height 15
click at [602, 414] on input "Seleccionar Archivo" at bounding box center [728, 422] width 253 height 18
type input "C:\fakepath\PLANILLA DE ASISTENCIA- [DATE].pdf"
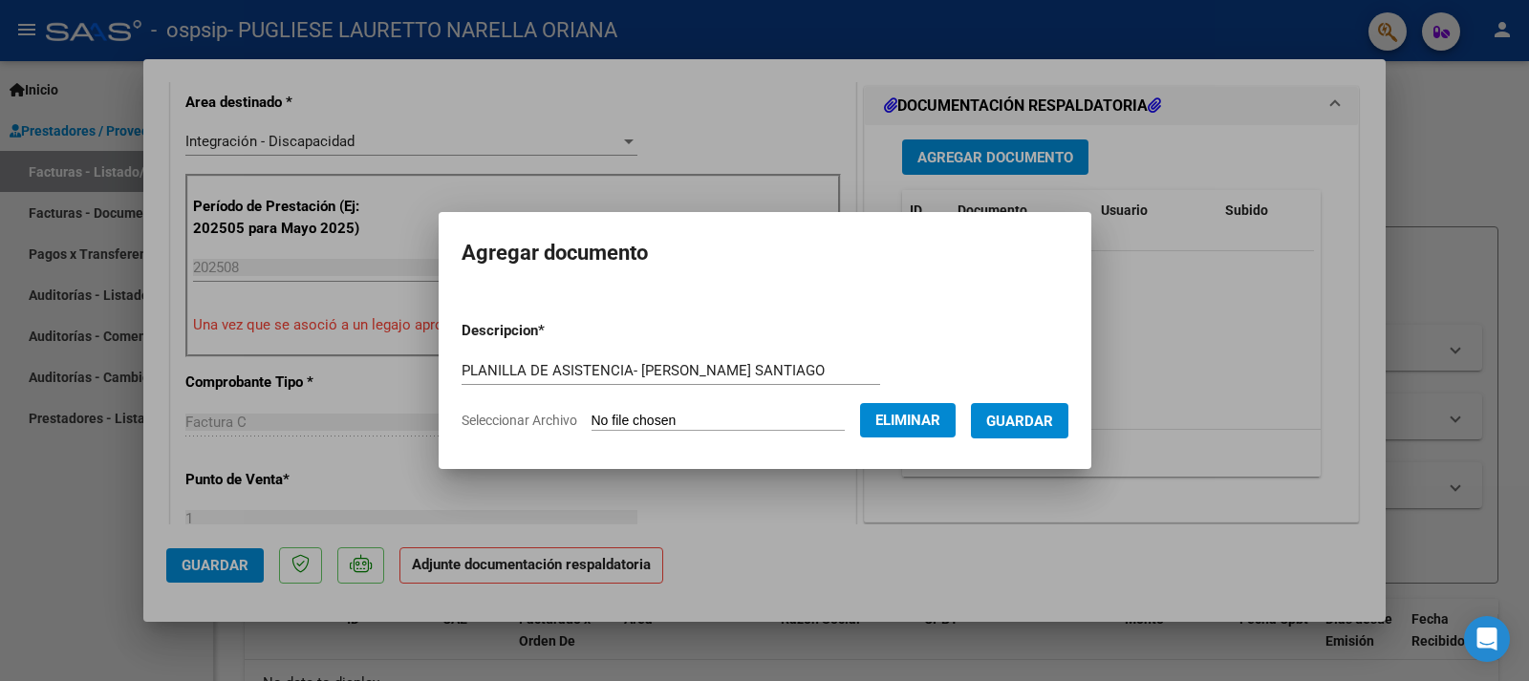
click at [1068, 417] on button "Guardar" at bounding box center [1019, 420] width 97 height 35
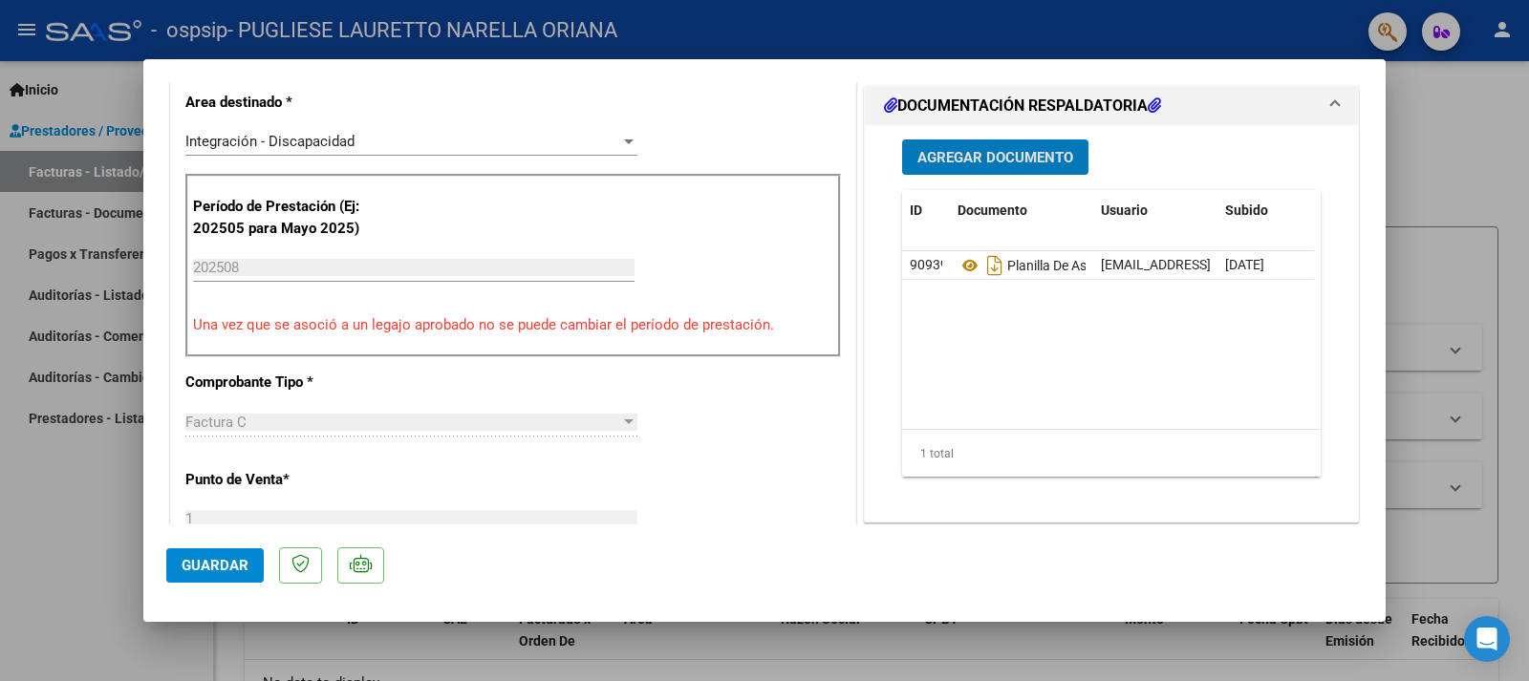
click at [922, 149] on span "Agregar Documento" at bounding box center [995, 157] width 156 height 17
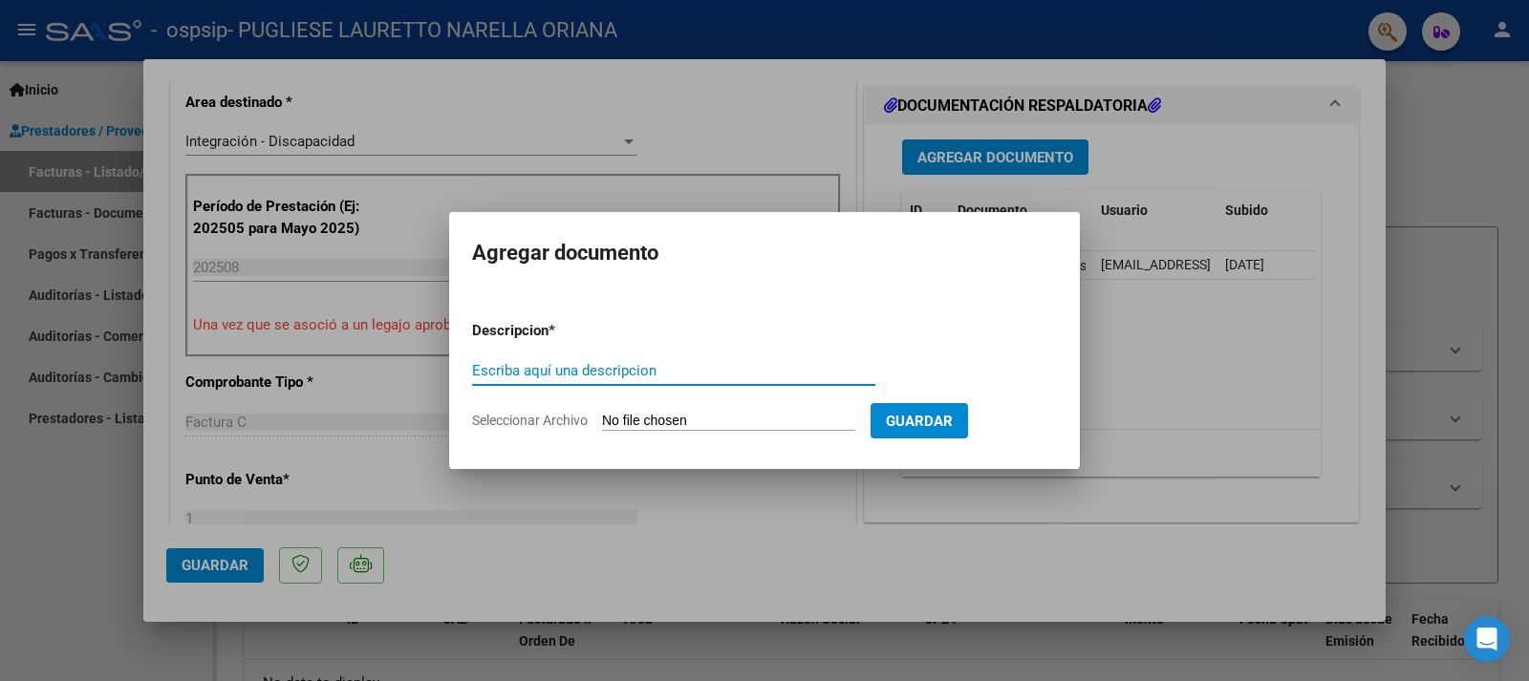
click at [557, 414] on span "Seleccionar Archivo" at bounding box center [530, 420] width 116 height 15
click at [602, 414] on input "Seleccionar Archivo" at bounding box center [728, 422] width 253 height 18
type input "C:\fakepath\[PERSON_NAME] SANTIAGO PSP AUTORIZACION 2025 SEGUN RESOLUCION 360 2…"
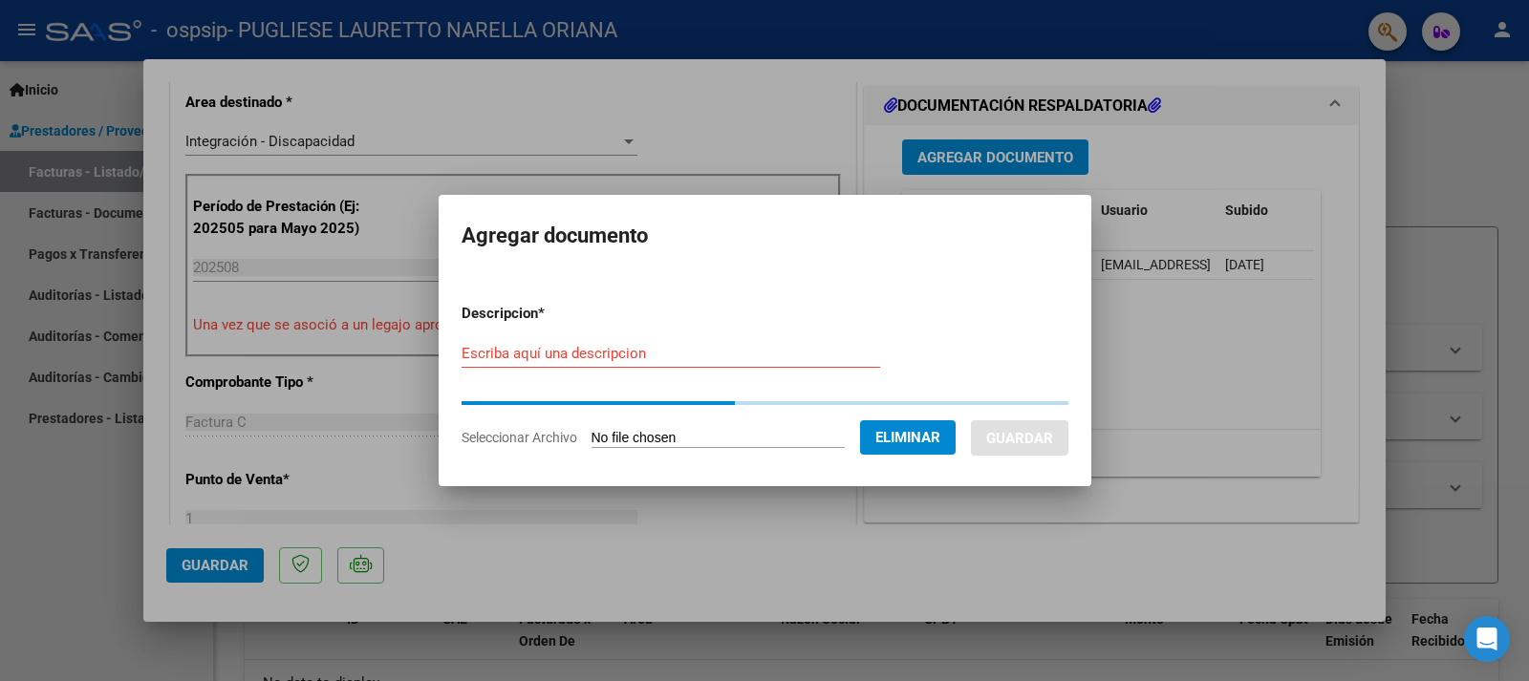
click at [576, 351] on input "Escriba aquí una descripcion" at bounding box center [670, 353] width 418 height 17
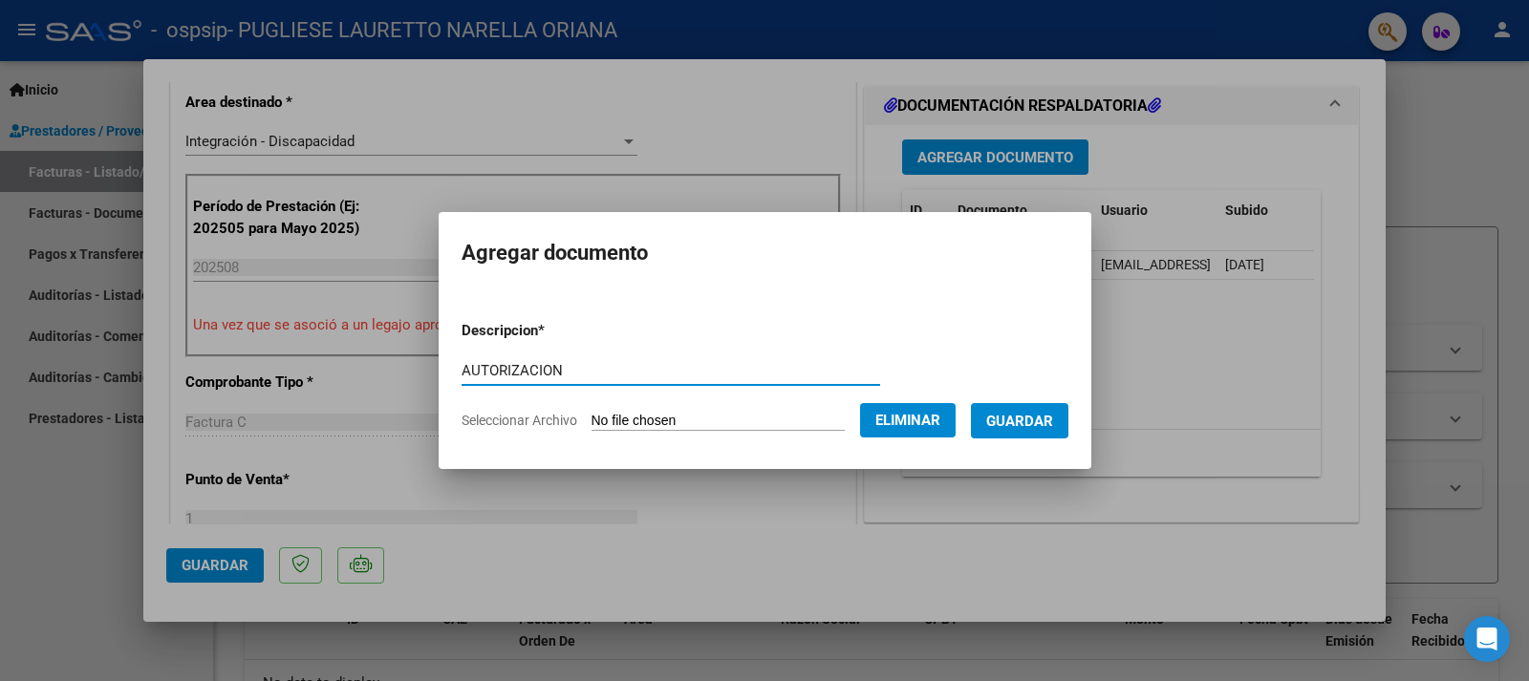
type input "AUTORIZACION"
click at [1052, 431] on button "Guardar" at bounding box center [1019, 420] width 97 height 35
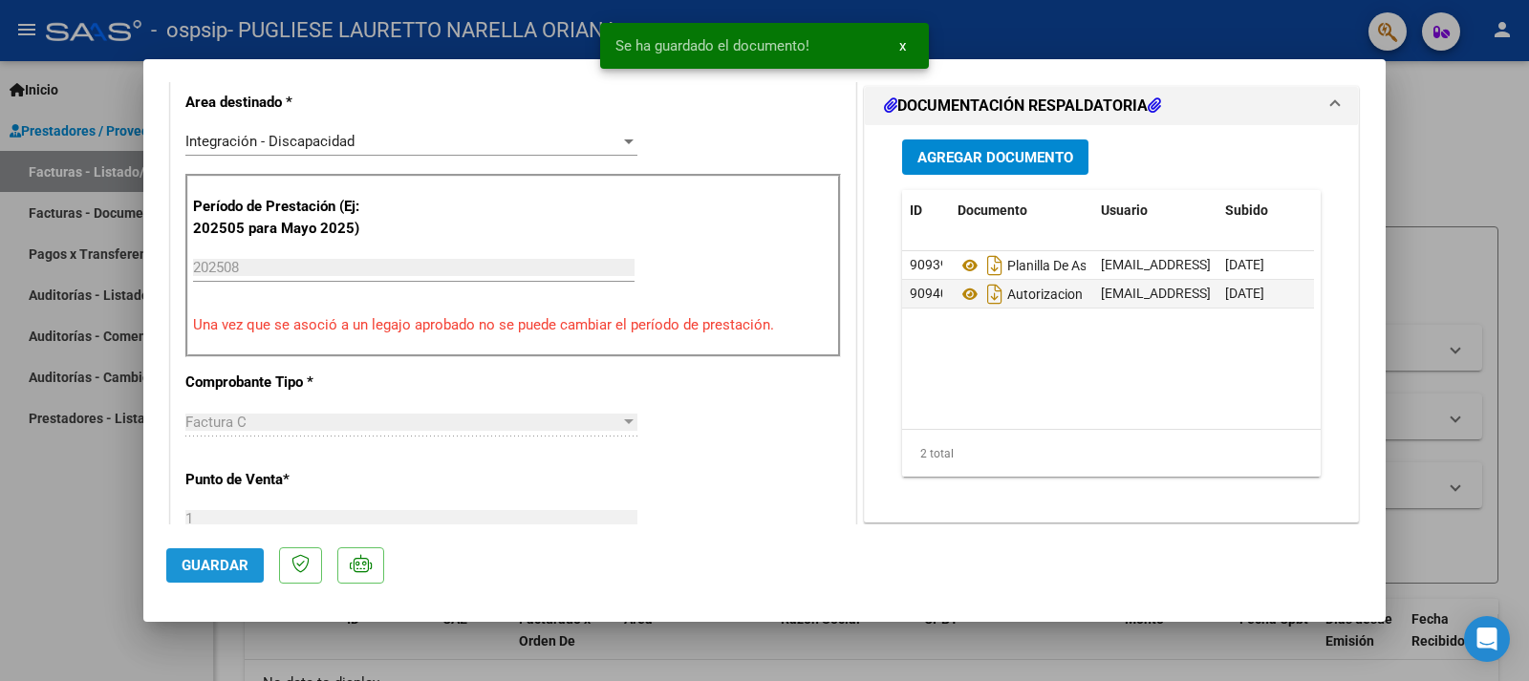
click at [230, 568] on span "Guardar" at bounding box center [215, 565] width 67 height 17
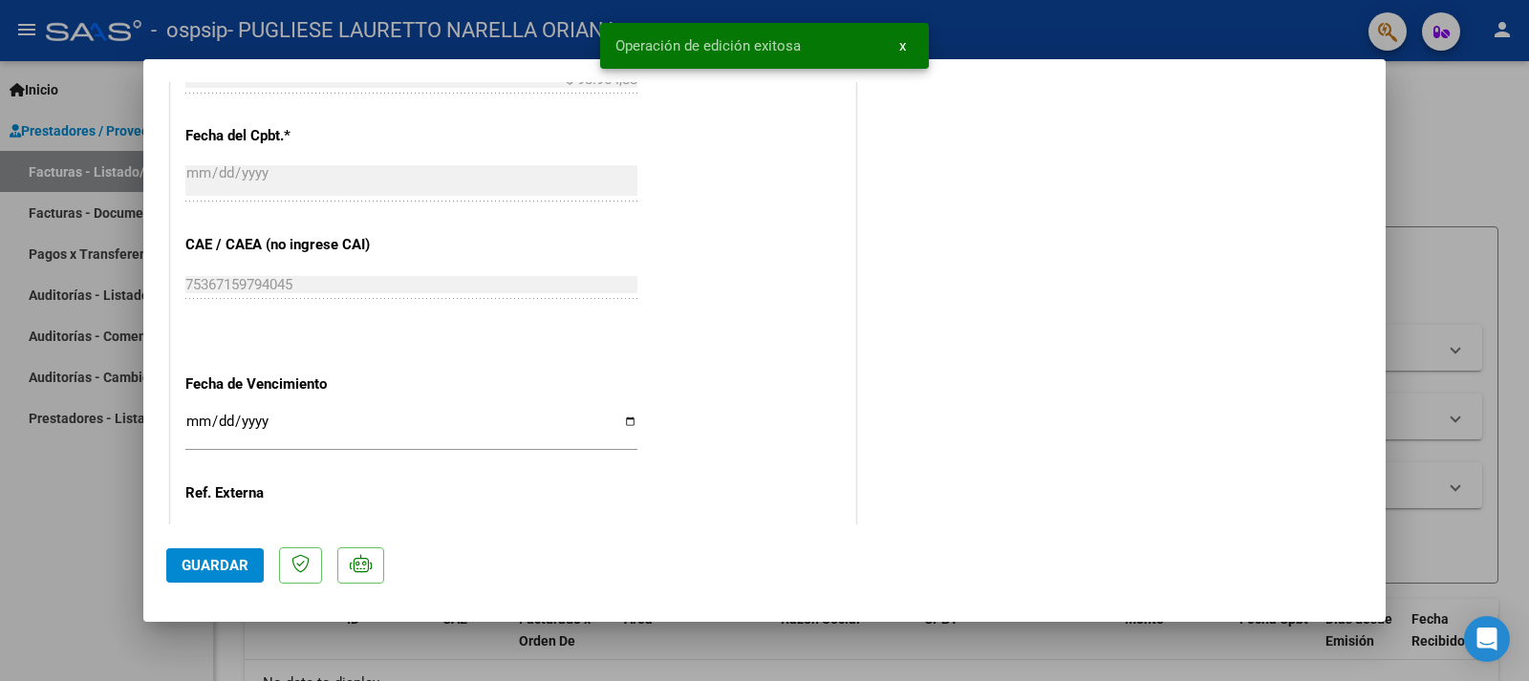
scroll to position [1268, 0]
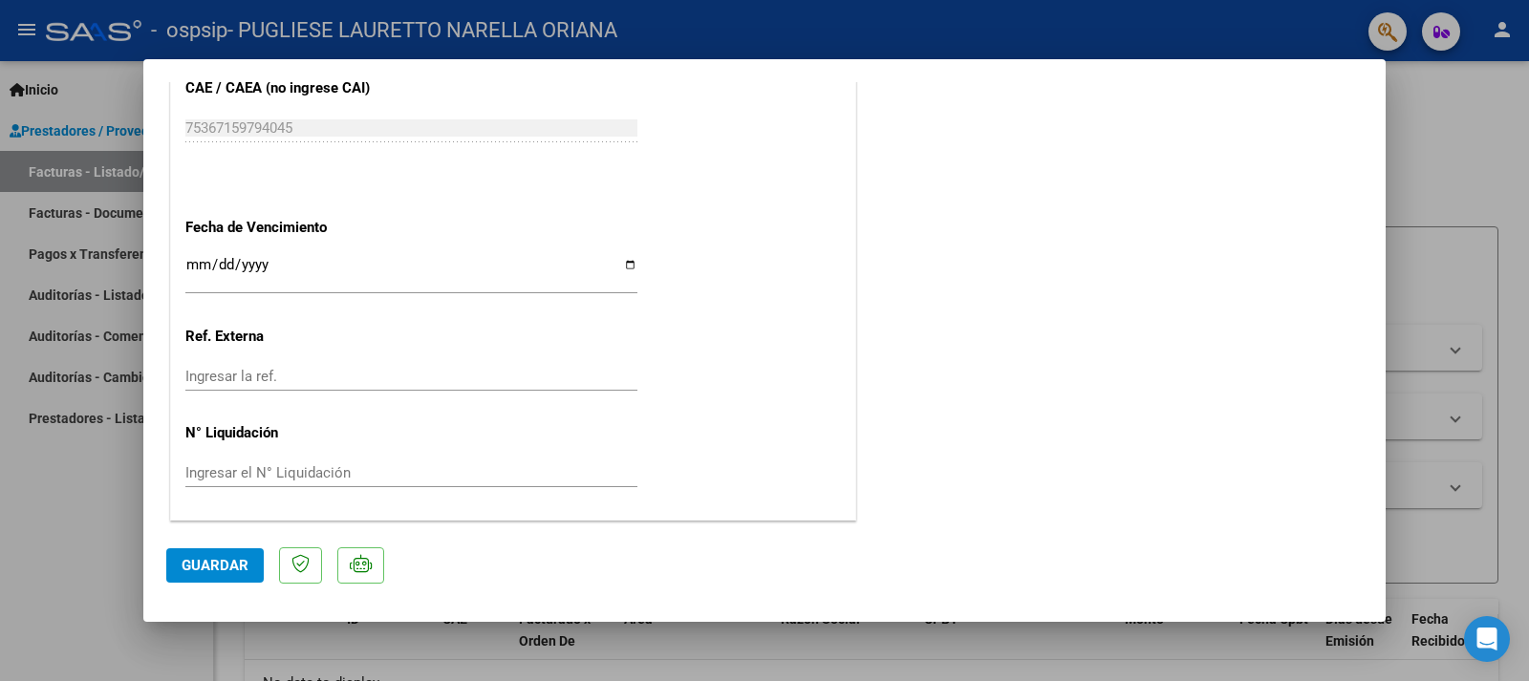
click at [240, 554] on button "Guardar" at bounding box center [214, 565] width 97 height 34
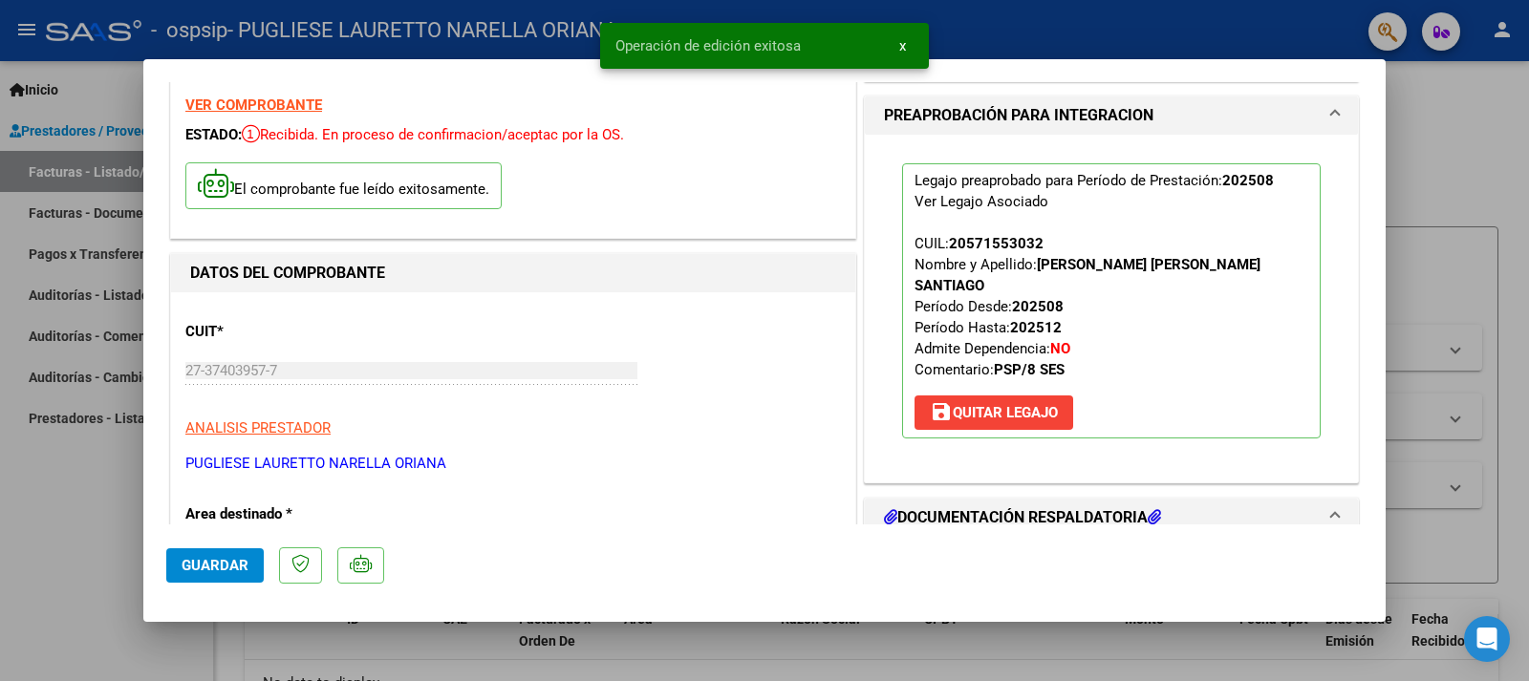
scroll to position [0, 0]
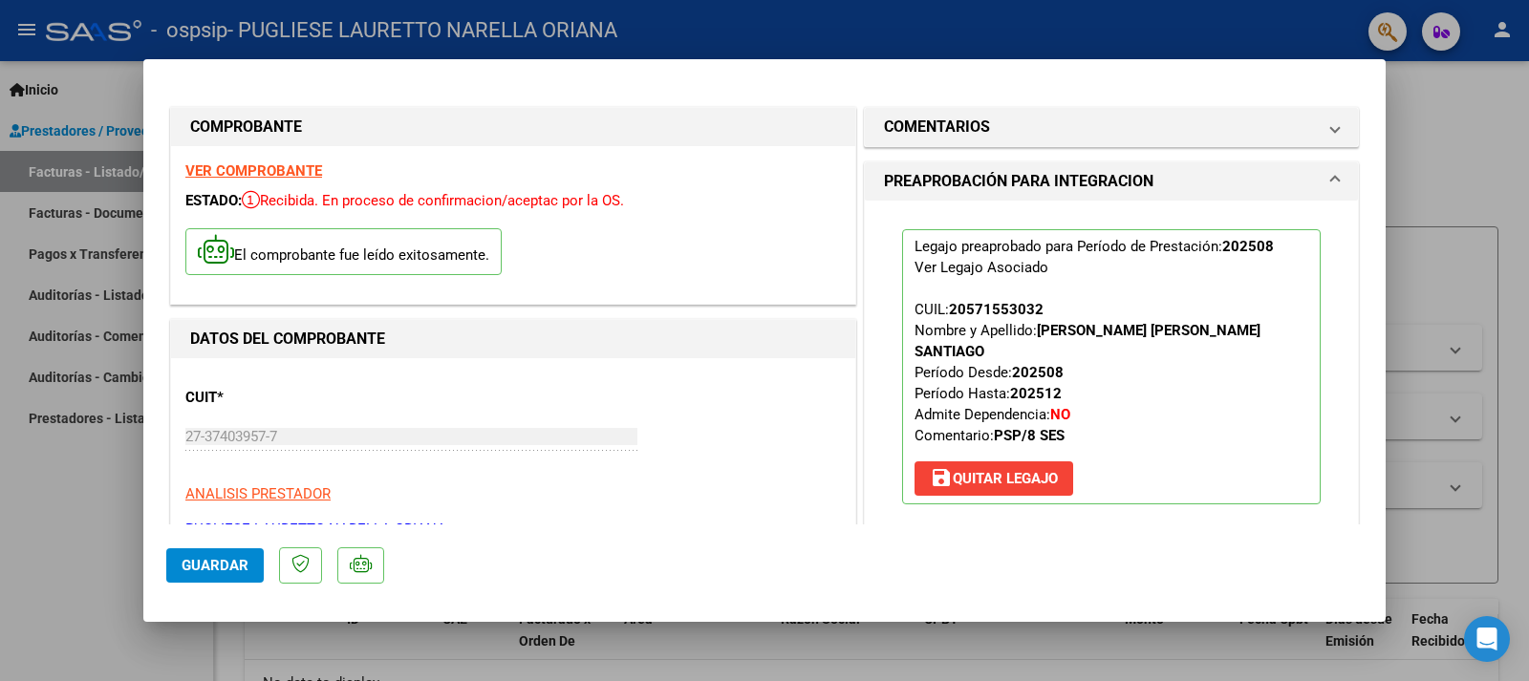
click at [89, 504] on div at bounding box center [764, 340] width 1529 height 681
type input "$ 0,00"
